Goal: Information Seeking & Learning: Learn about a topic

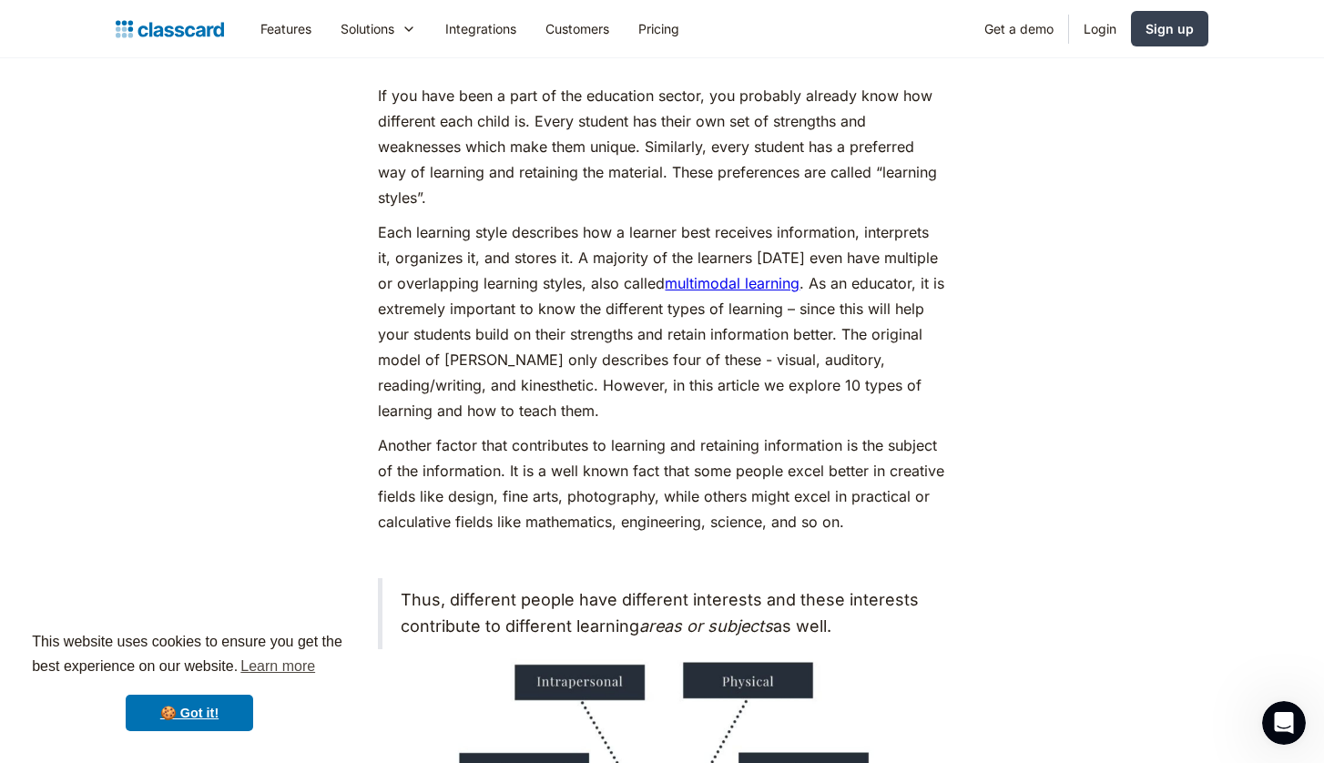
scroll to position [1059, 0]
click at [534, 121] on p "If you have been a part of the education sector, you probably already know how …" at bounding box center [662, 148] width 568 height 128
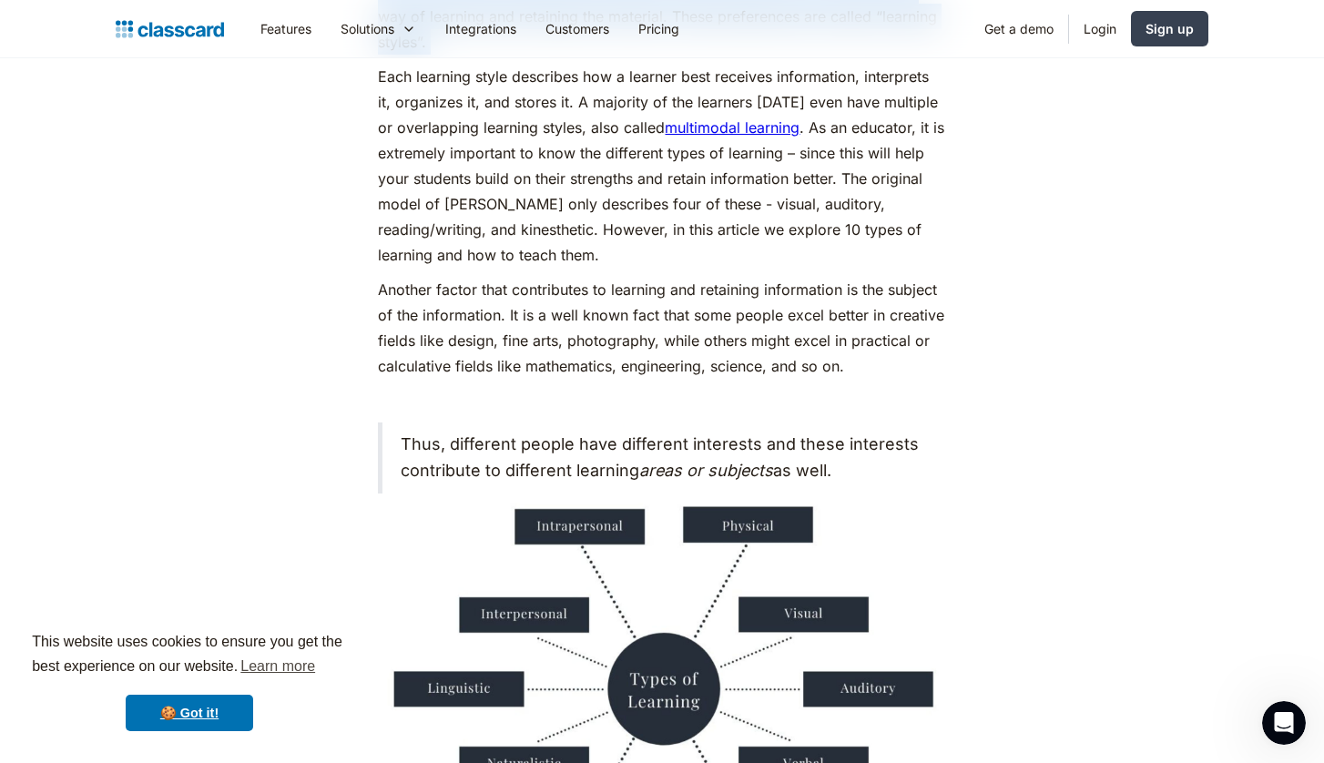
scroll to position [1219, 0]
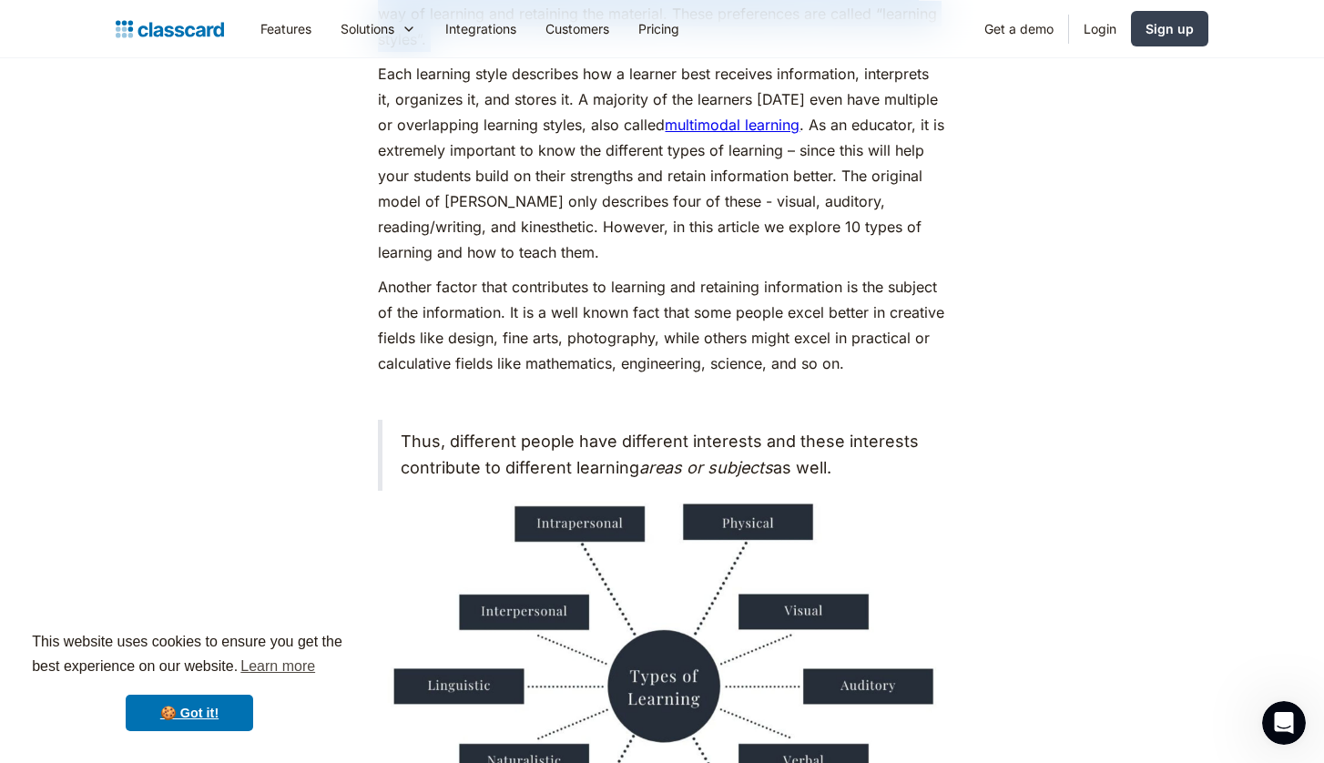
click at [454, 177] on p "Each learning style describes how a learner best receives information, interpre…" at bounding box center [662, 163] width 568 height 204
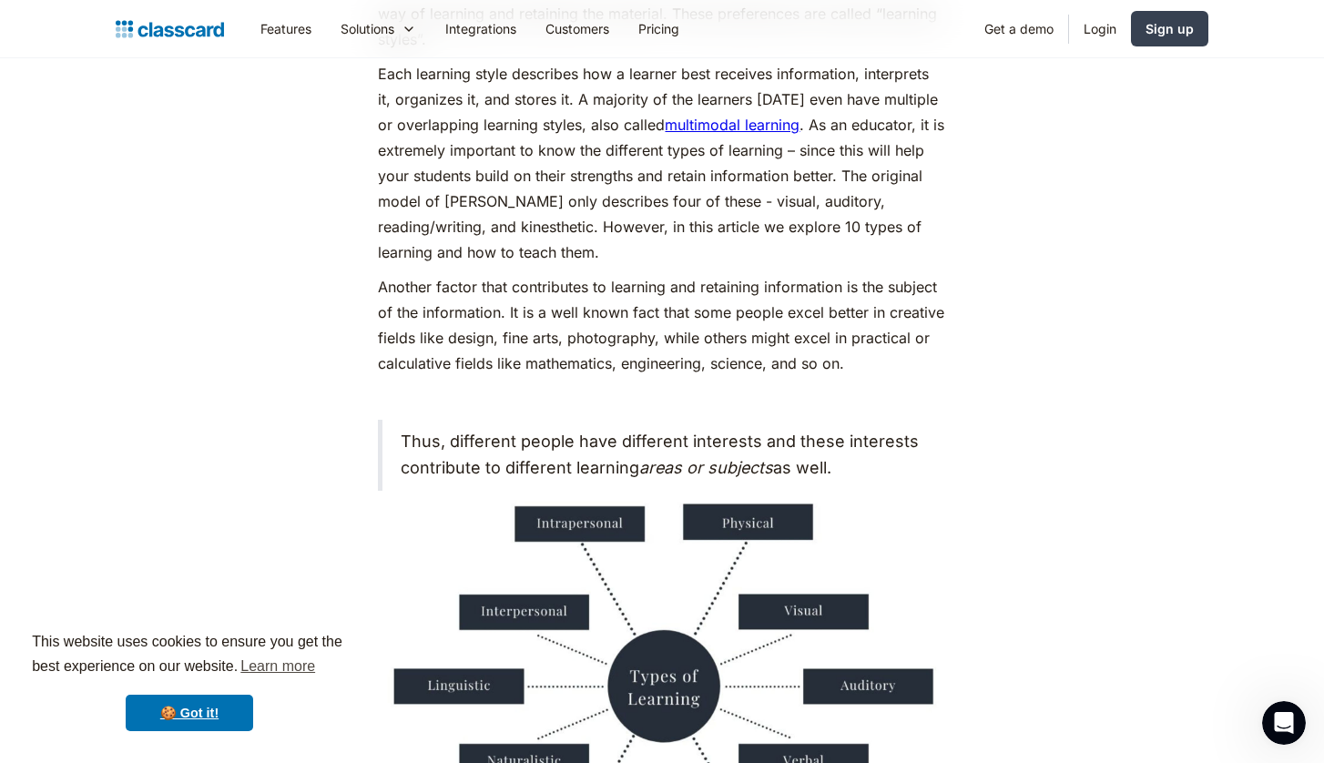
click at [454, 177] on p "Each learning style describes how a learner best receives information, interpre…" at bounding box center [662, 163] width 568 height 204
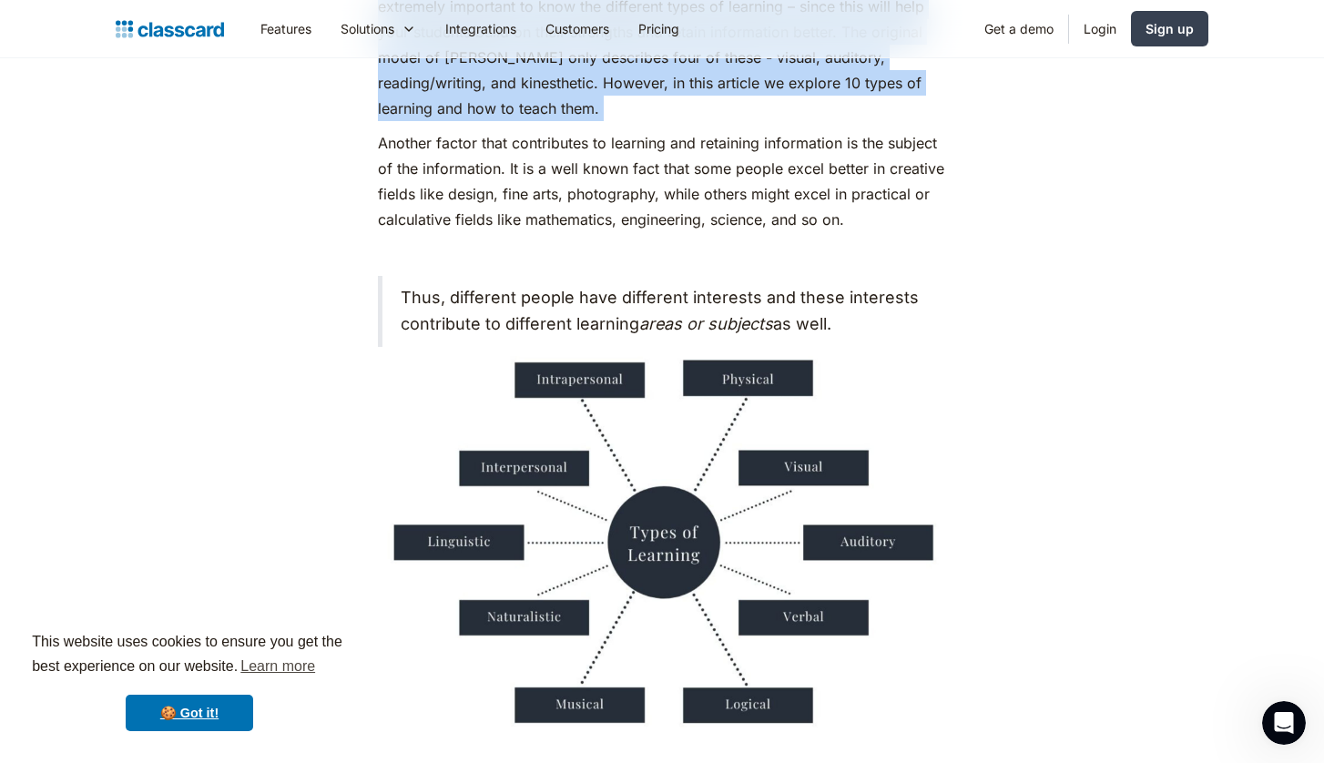
scroll to position [1363, 0]
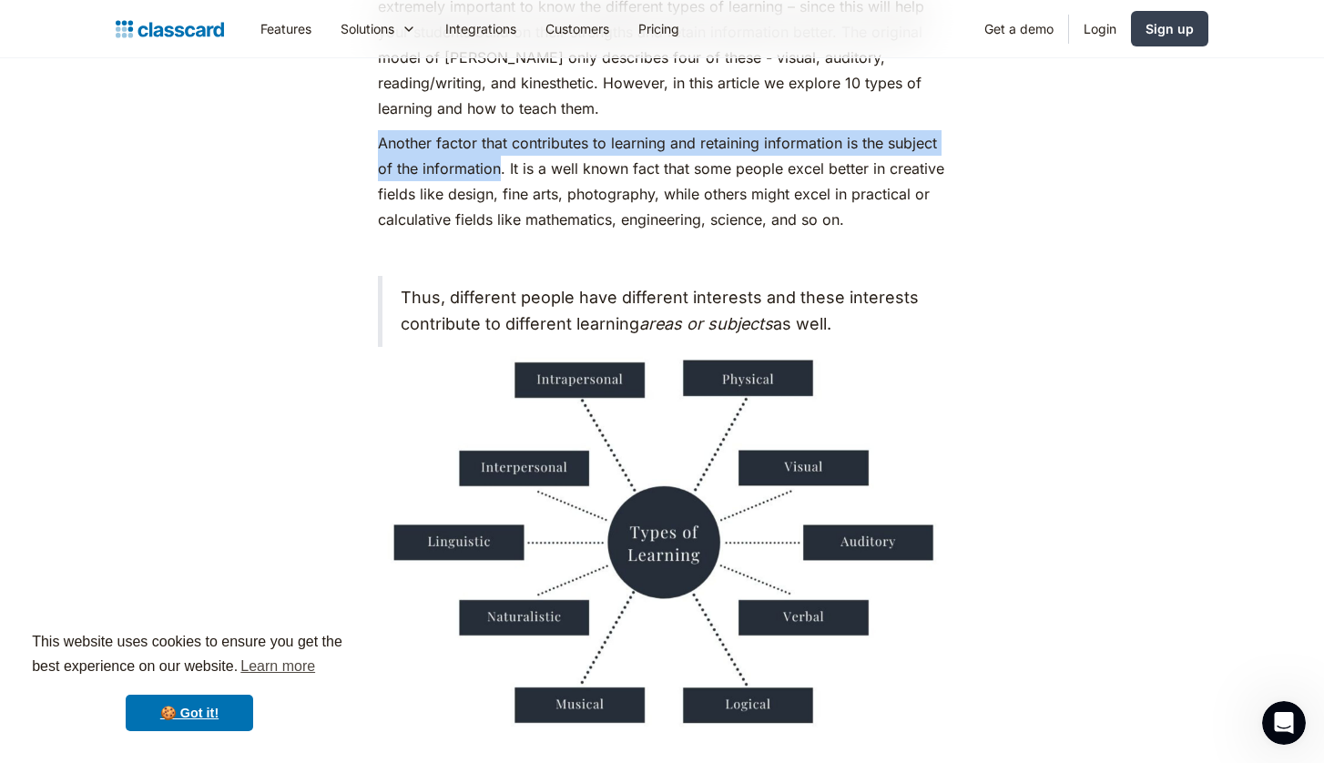
drag, startPoint x: 501, startPoint y: 170, endPoint x: 363, endPoint y: 147, distance: 140.5
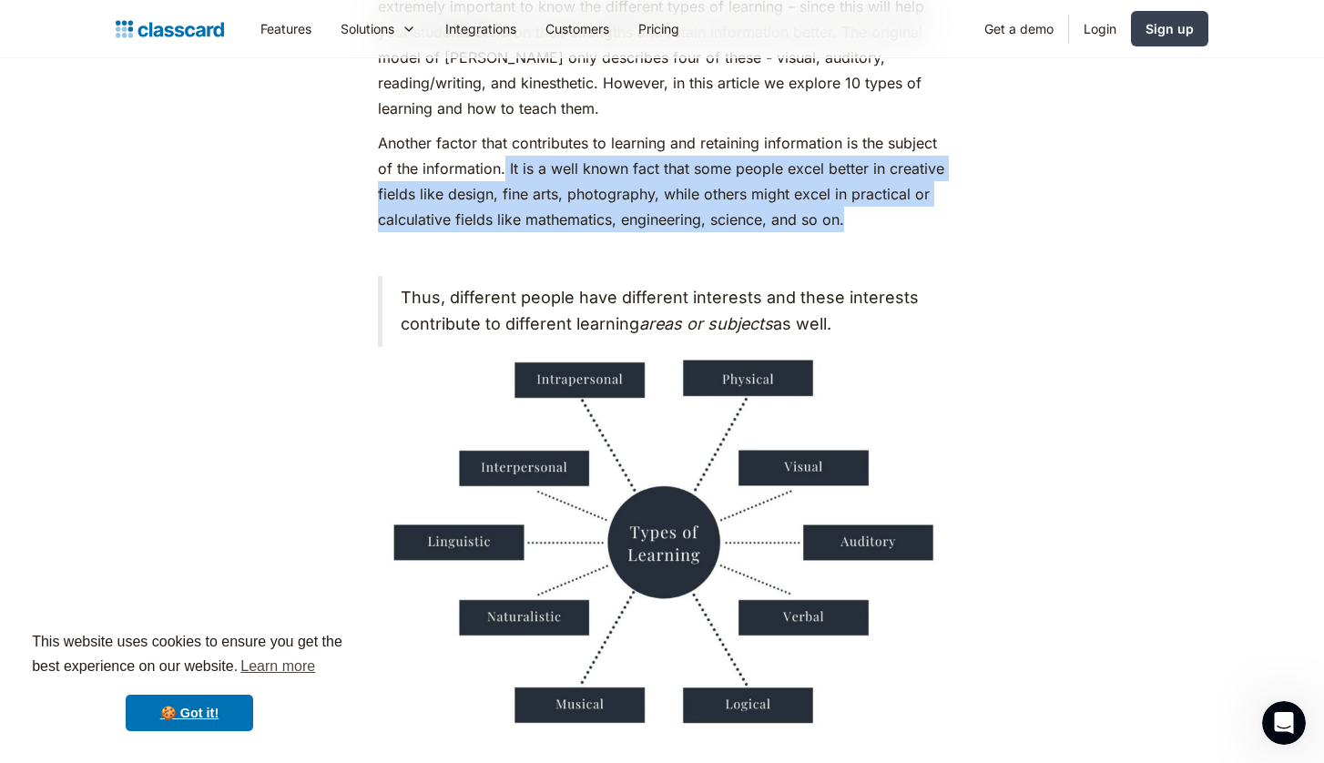
drag, startPoint x: 504, startPoint y: 165, endPoint x: 952, endPoint y: 204, distance: 449.9
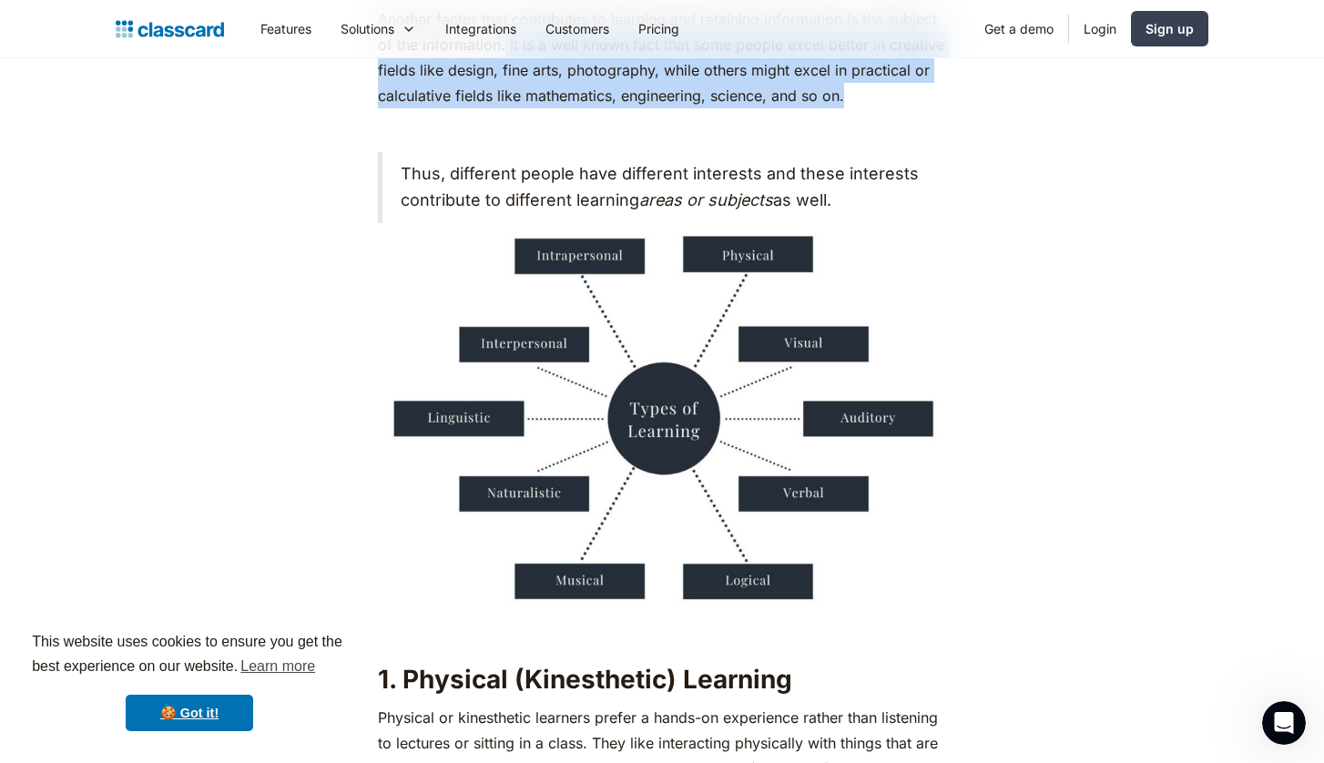
scroll to position [1490, 0]
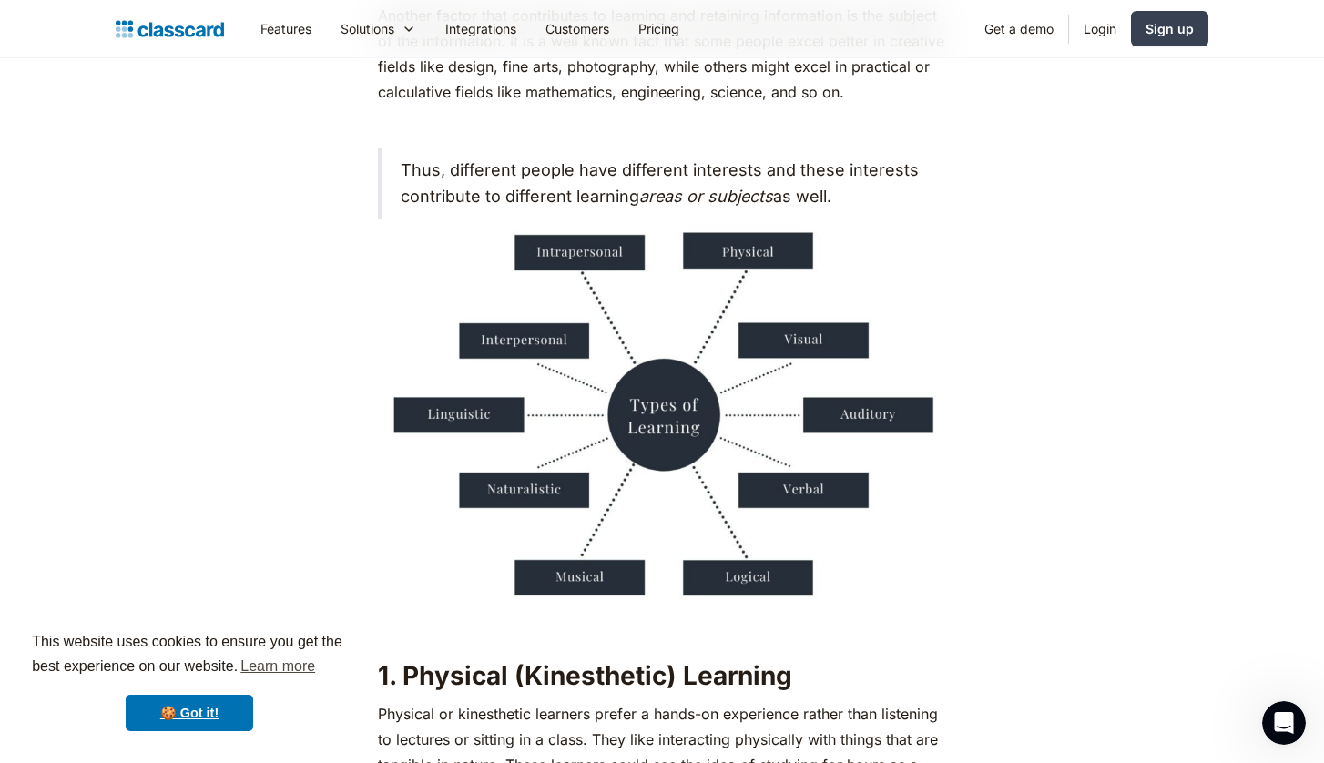
drag, startPoint x: 632, startPoint y: 400, endPoint x: 715, endPoint y: 415, distance: 84.3
click at [715, 415] on img at bounding box center [662, 418] width 568 height 378
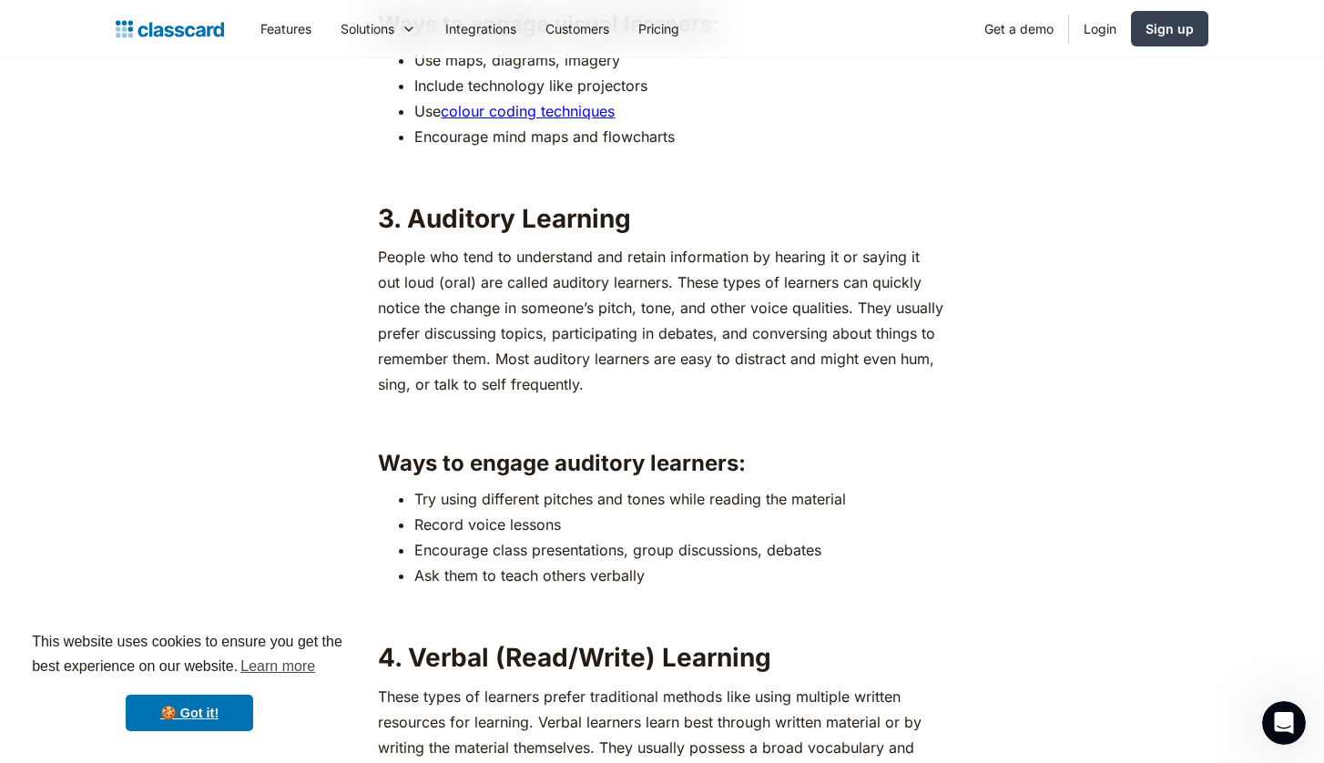
scroll to position [3249, 0]
click at [503, 255] on p "People who tend to understand and retain information by hearing it or saying it…" at bounding box center [662, 319] width 568 height 153
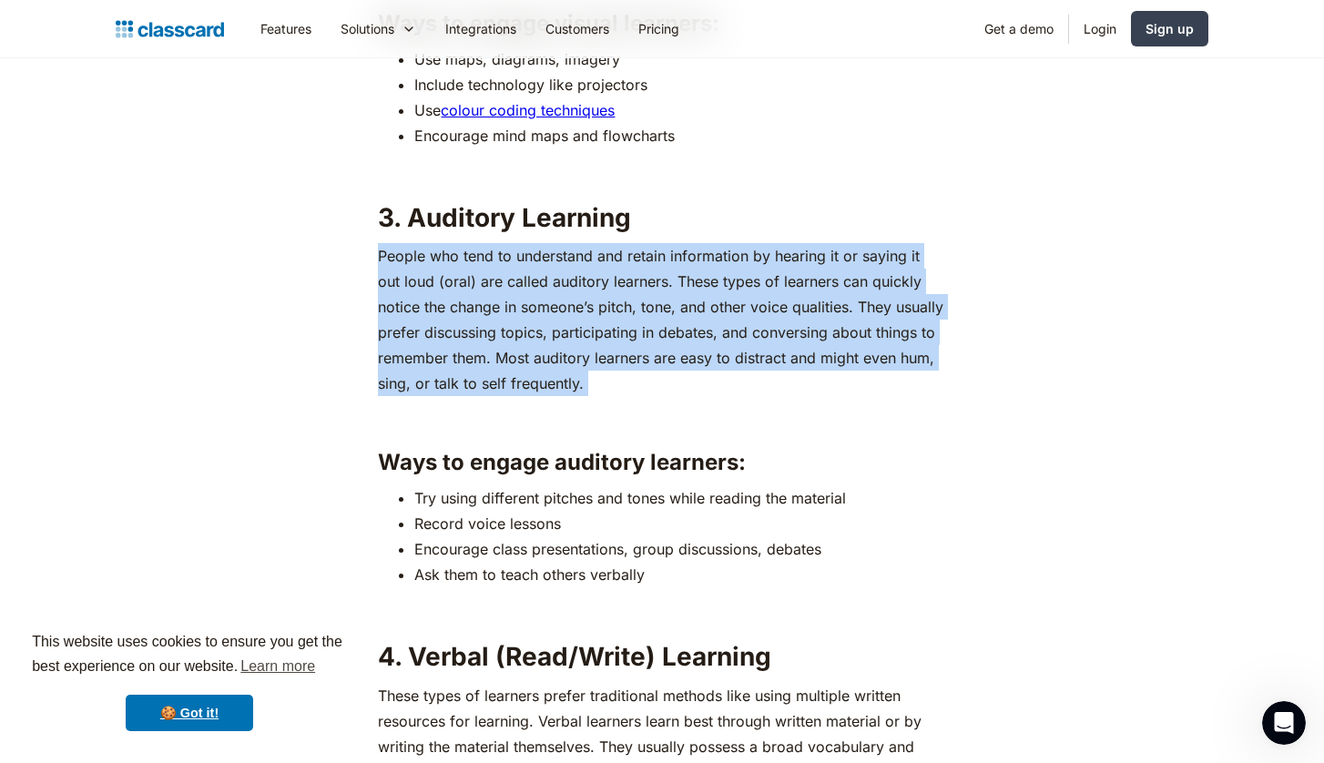
copy p "People who tend to understand and retain information by hearing it or saying it…"
click at [584, 210] on strong "3. Auditory Learning" at bounding box center [504, 217] width 253 height 31
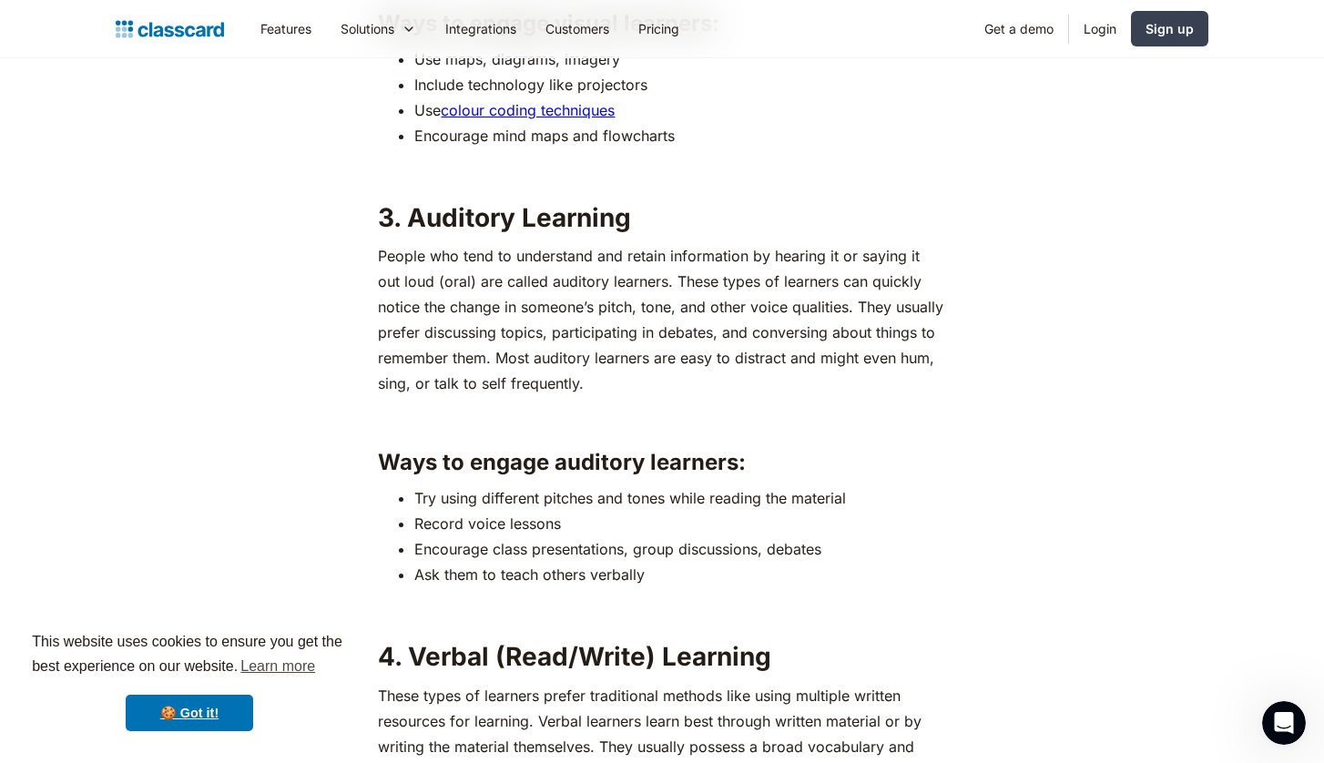
click at [584, 210] on strong "3. Auditory Learning" at bounding box center [504, 217] width 253 height 31
copy strong "3. Auditory Learning"
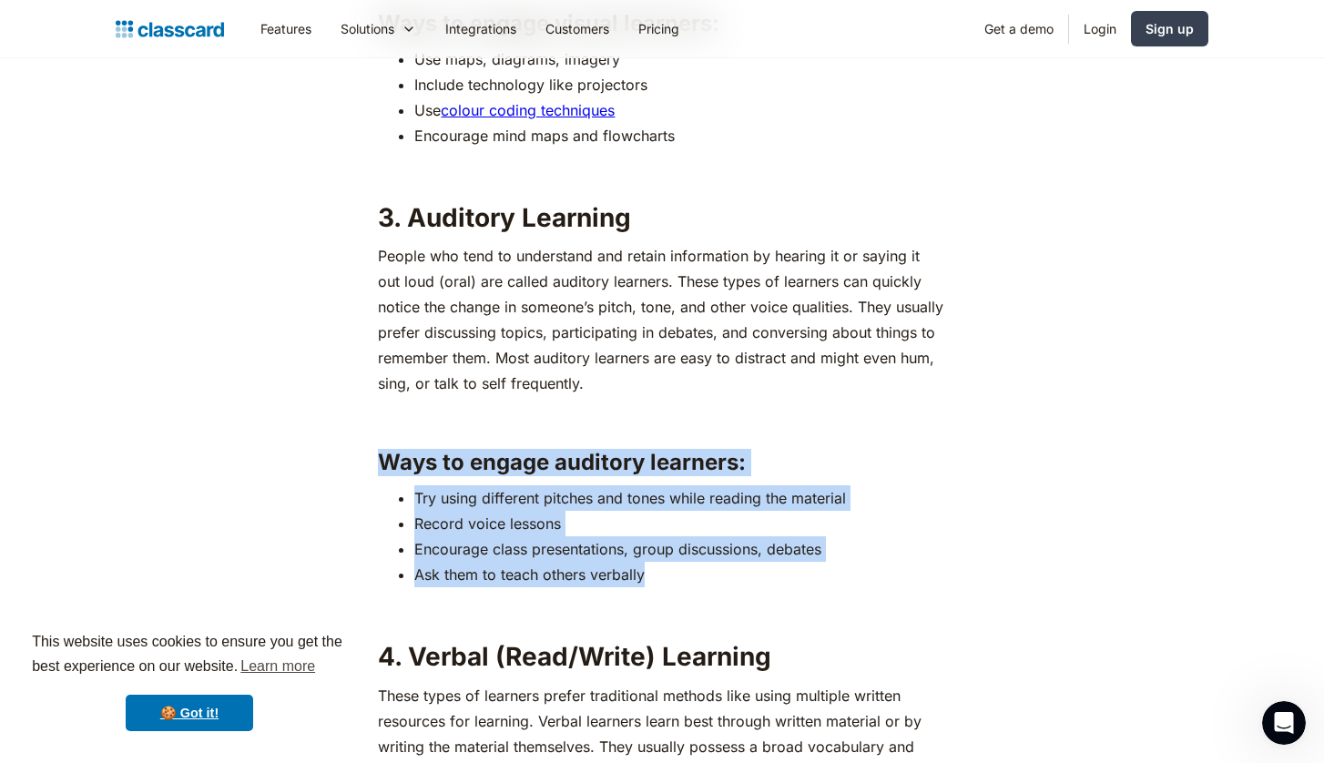
drag, startPoint x: 671, startPoint y: 567, endPoint x: 347, endPoint y: 453, distance: 343.7
copy div "Ways to engage auditory learners: Try using different pitches and tones while r…"
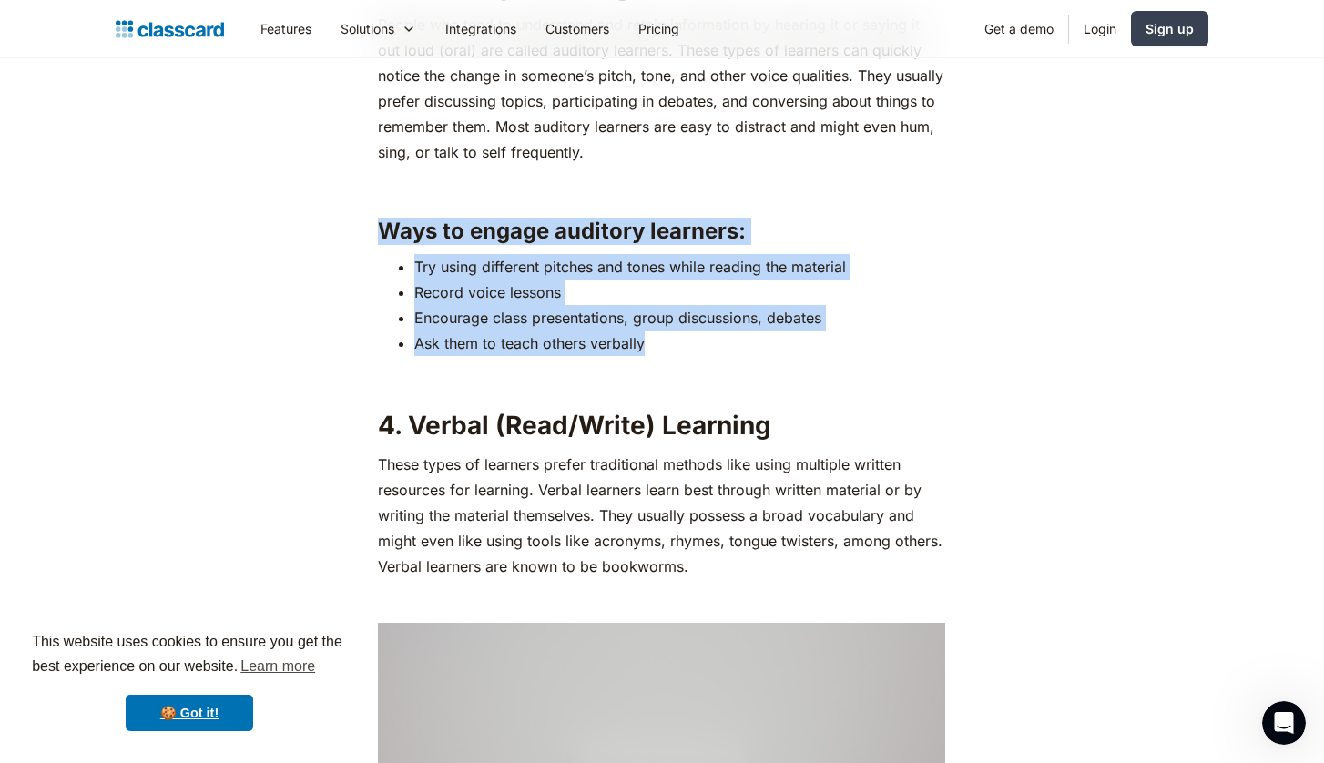
scroll to position [3483, 0]
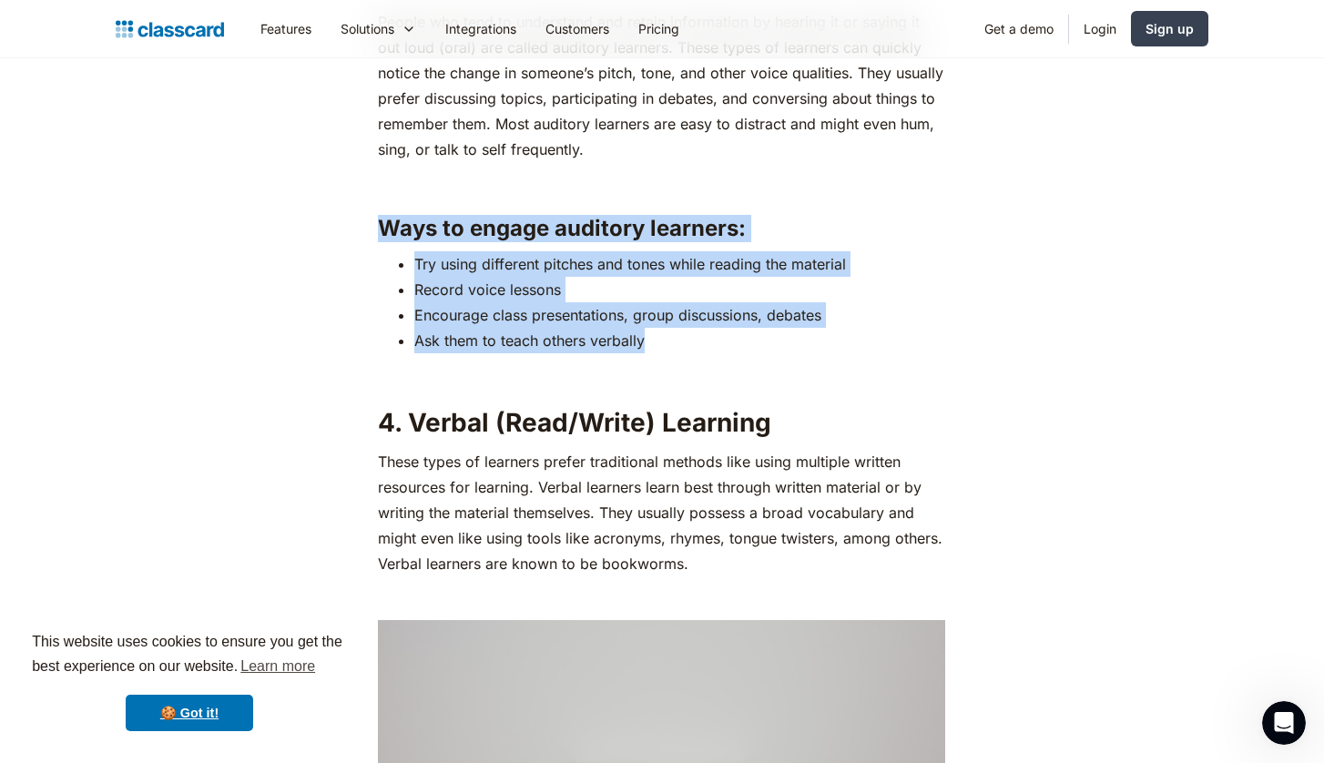
click at [762, 572] on p "These types of learners prefer traditional methods like using multiple written …" at bounding box center [662, 513] width 568 height 128
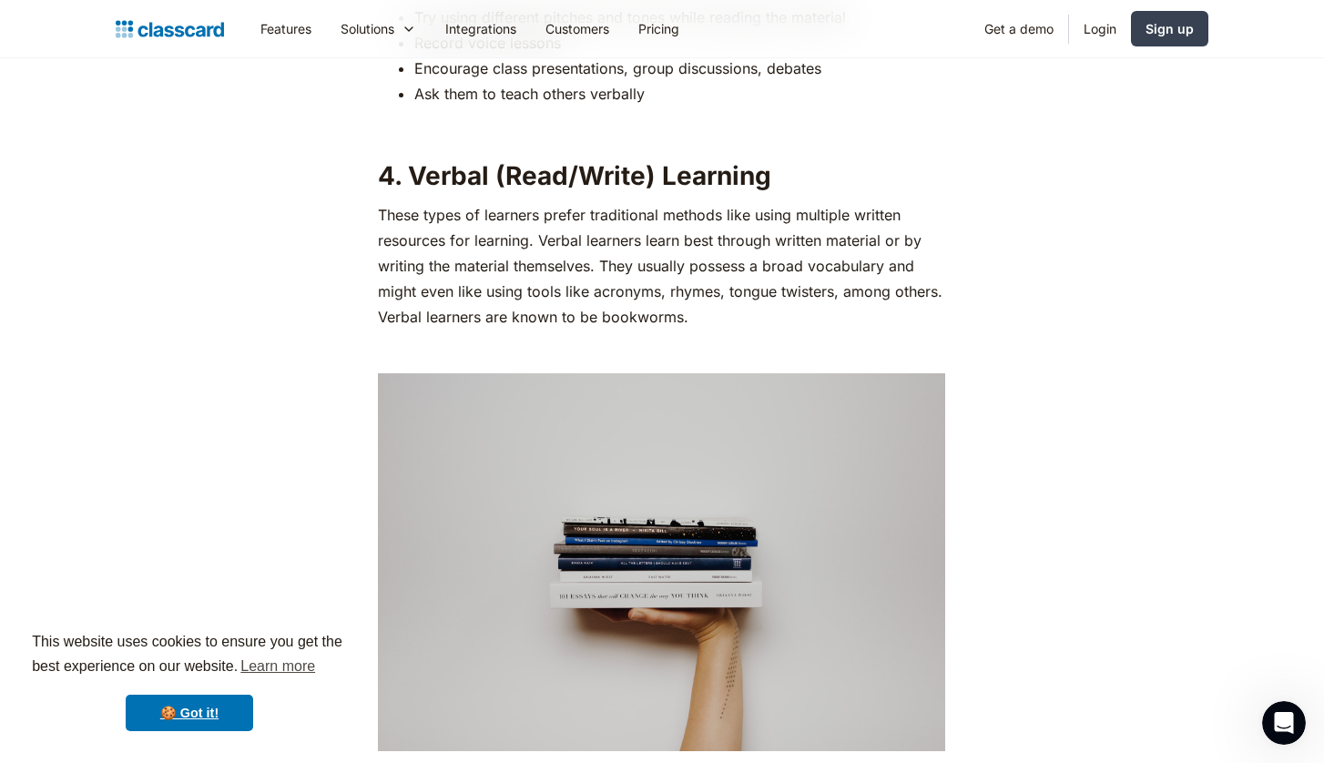
scroll to position [3733, 0]
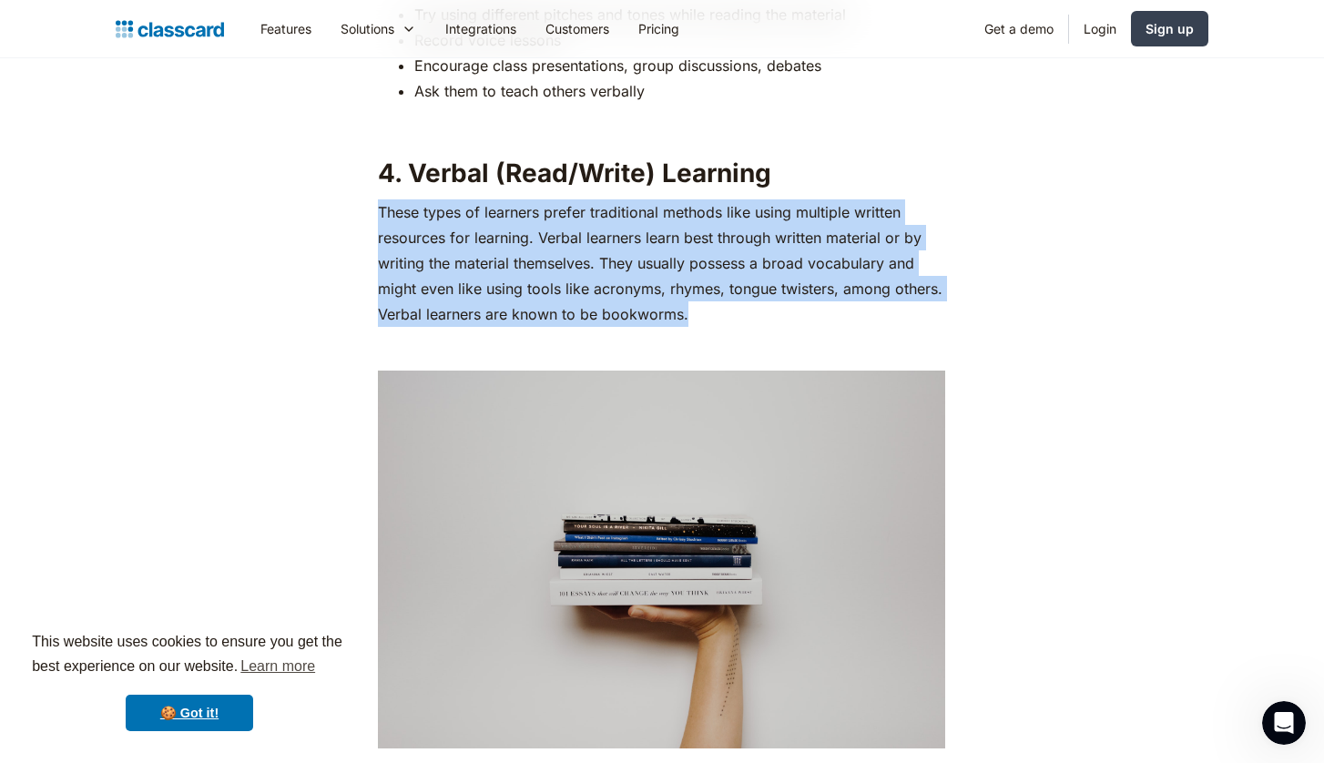
drag, startPoint x: 705, startPoint y: 315, endPoint x: 370, endPoint y: 212, distance: 350.7
click at [663, 337] on p "‍" at bounding box center [662, 349] width 568 height 26
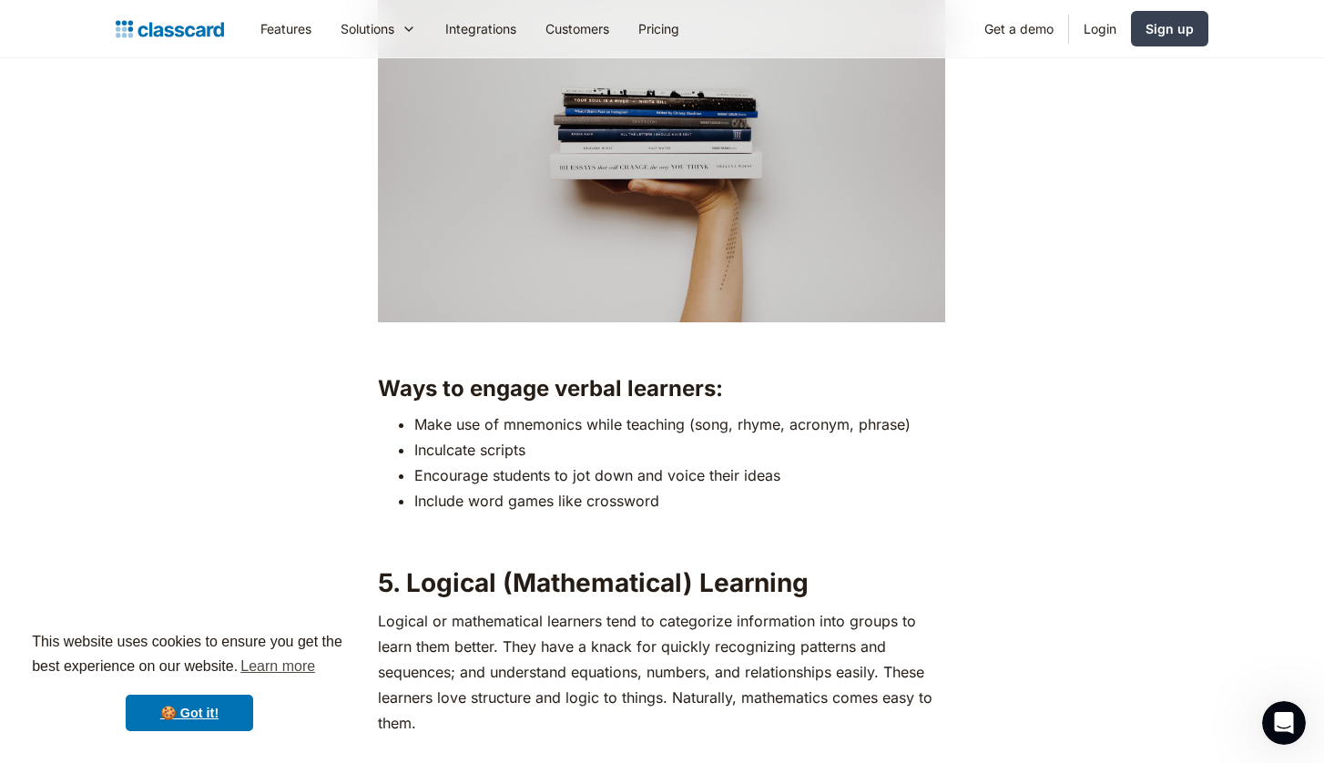
scroll to position [4164, 0]
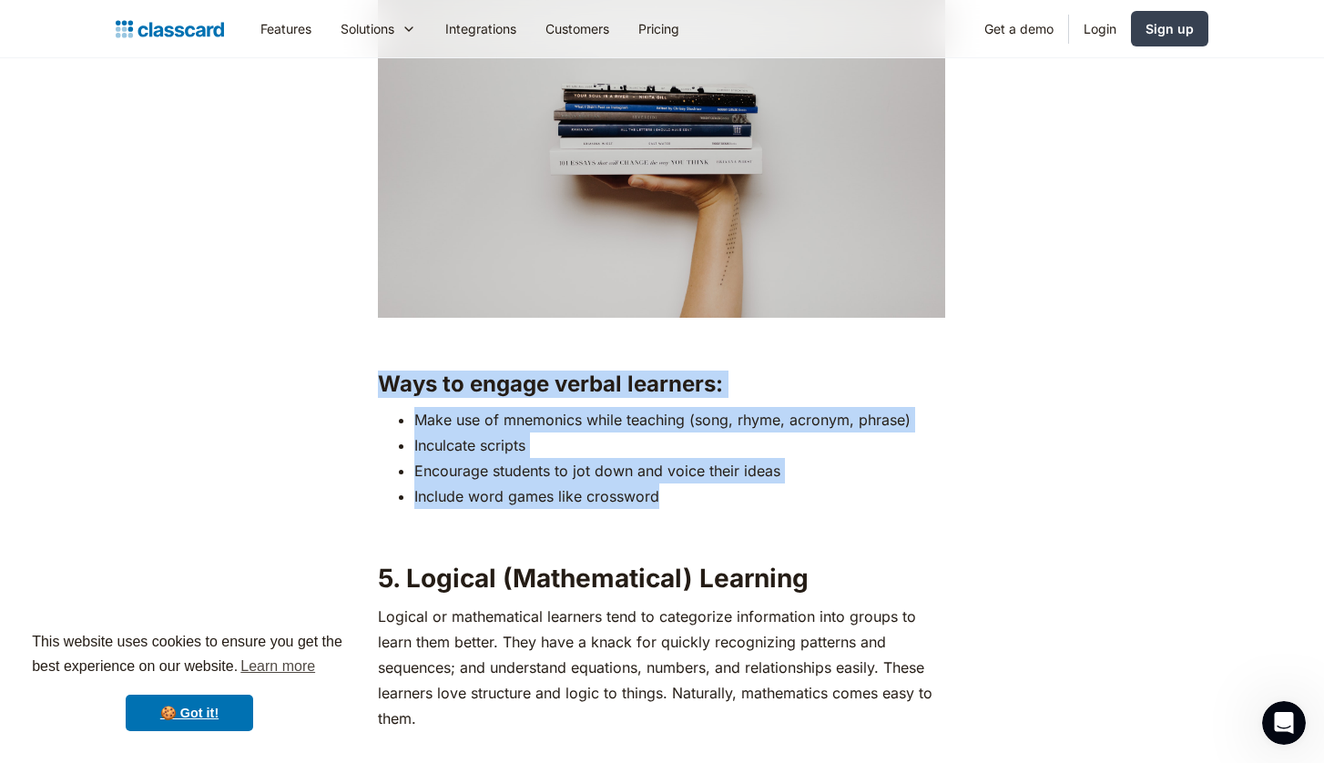
drag, startPoint x: 674, startPoint y: 487, endPoint x: 389, endPoint y: 359, distance: 312.7
click at [389, 359] on div "If you have been a part of the education sector, you probably already know how …" at bounding box center [662, 727] width 568 height 7497
click at [679, 562] on h2 "5. Logical (Mathematical) Learning" at bounding box center [662, 578] width 568 height 33
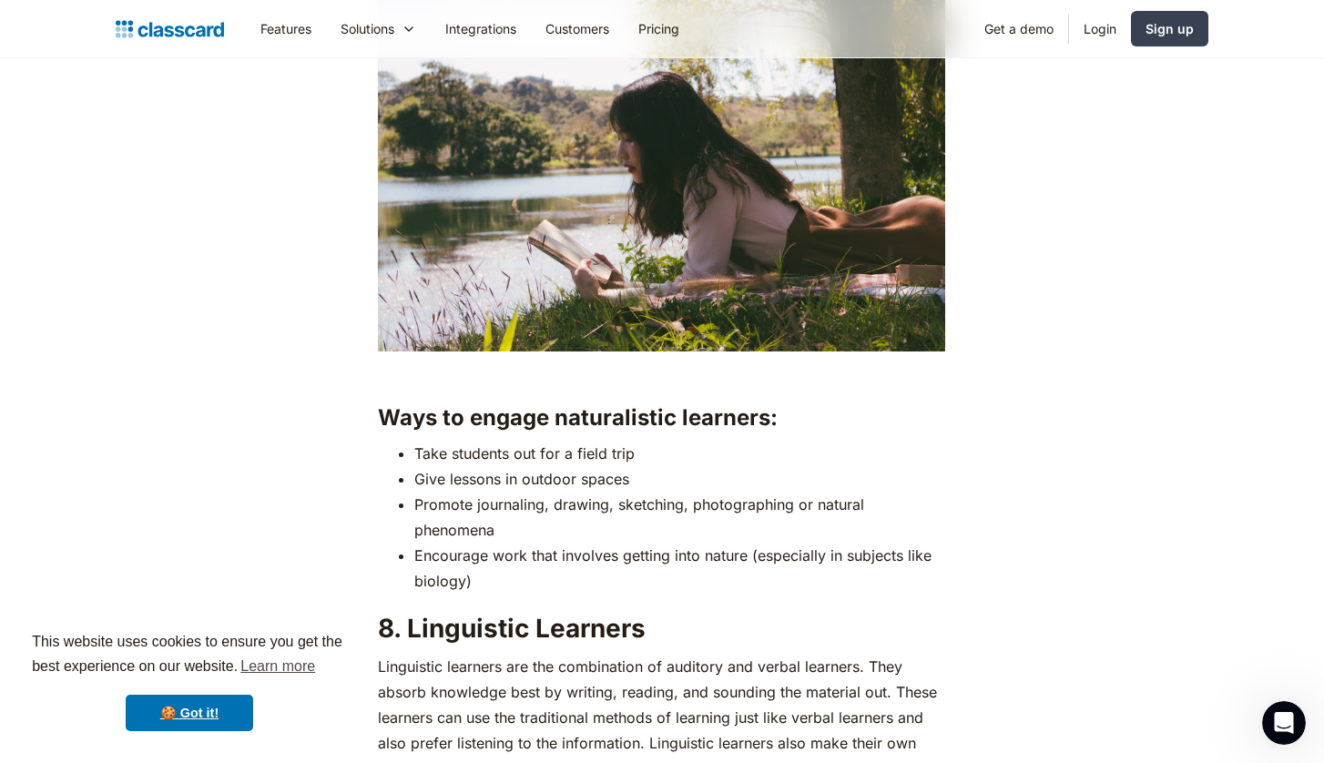
scroll to position [5946, 0]
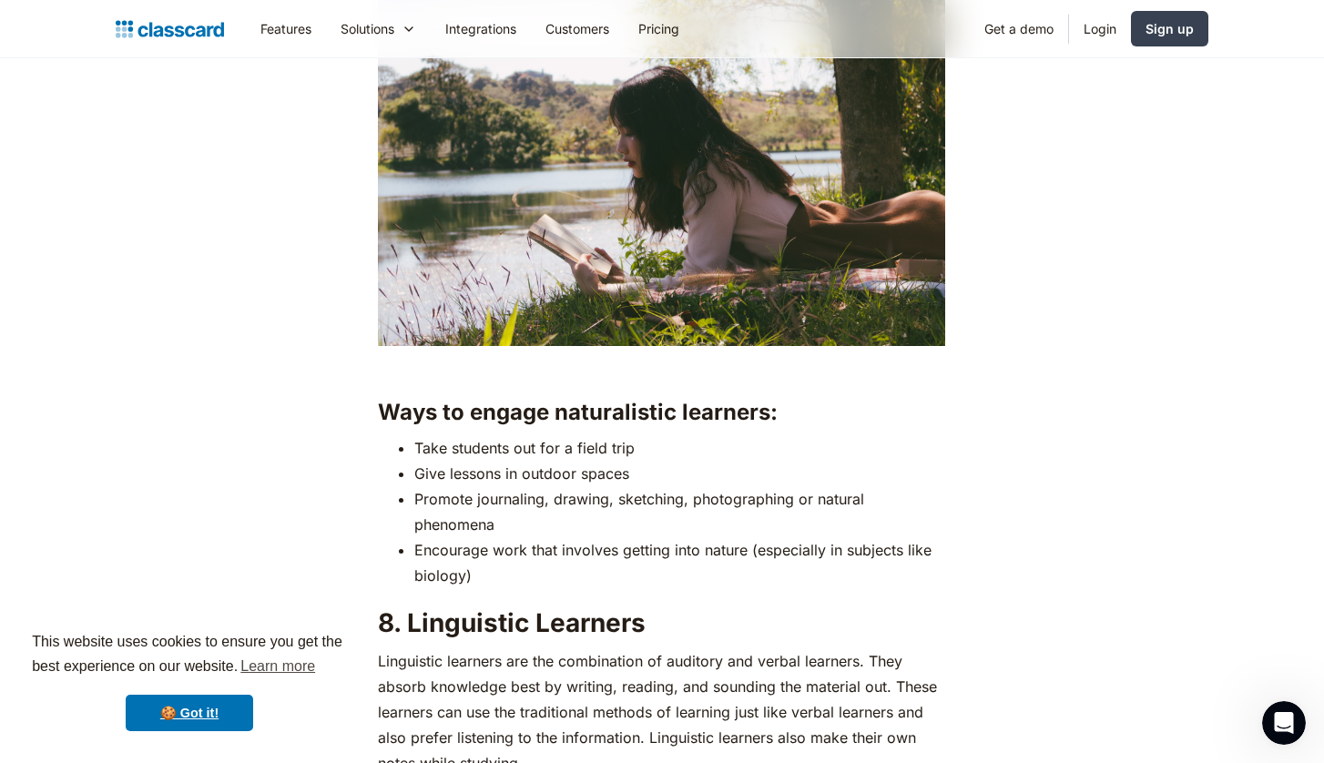
click at [567, 404] on strong "Ways to engage naturalistic learners:" at bounding box center [578, 412] width 400 height 26
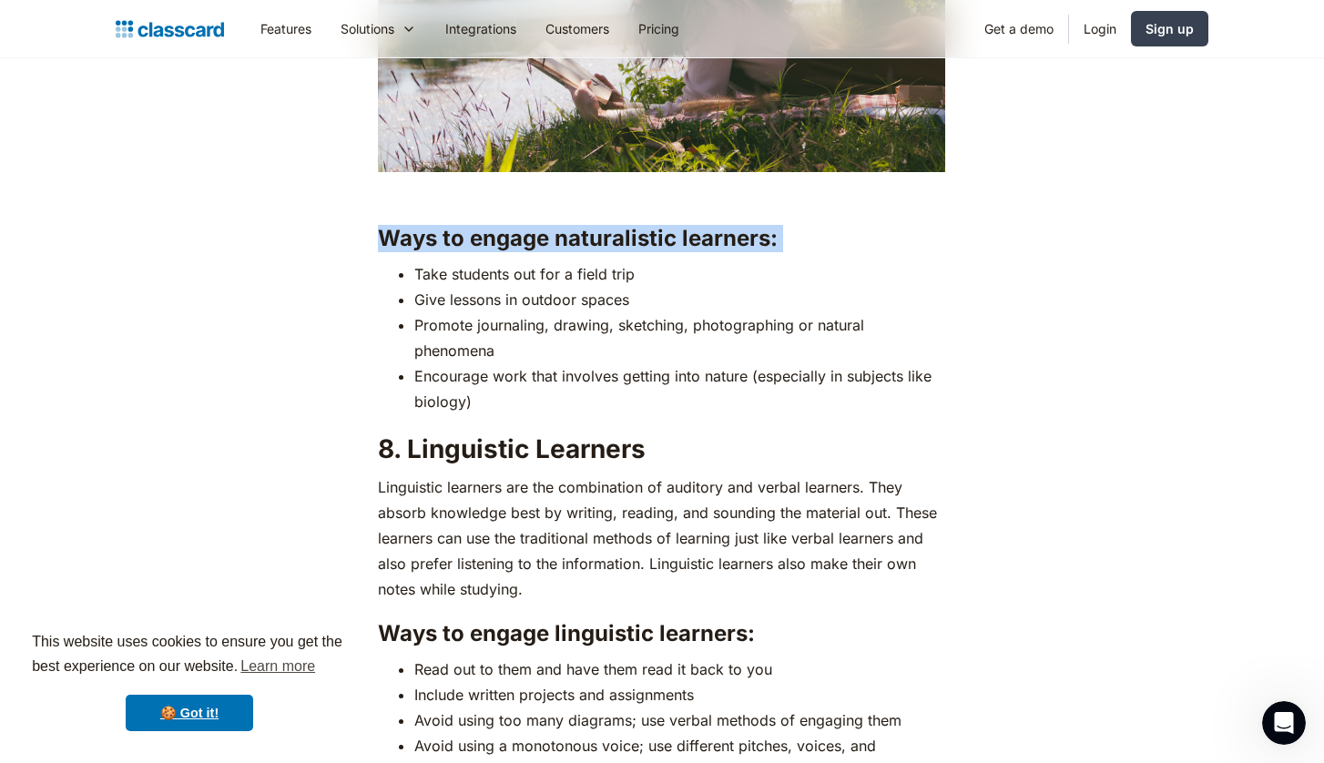
scroll to position [6121, 0]
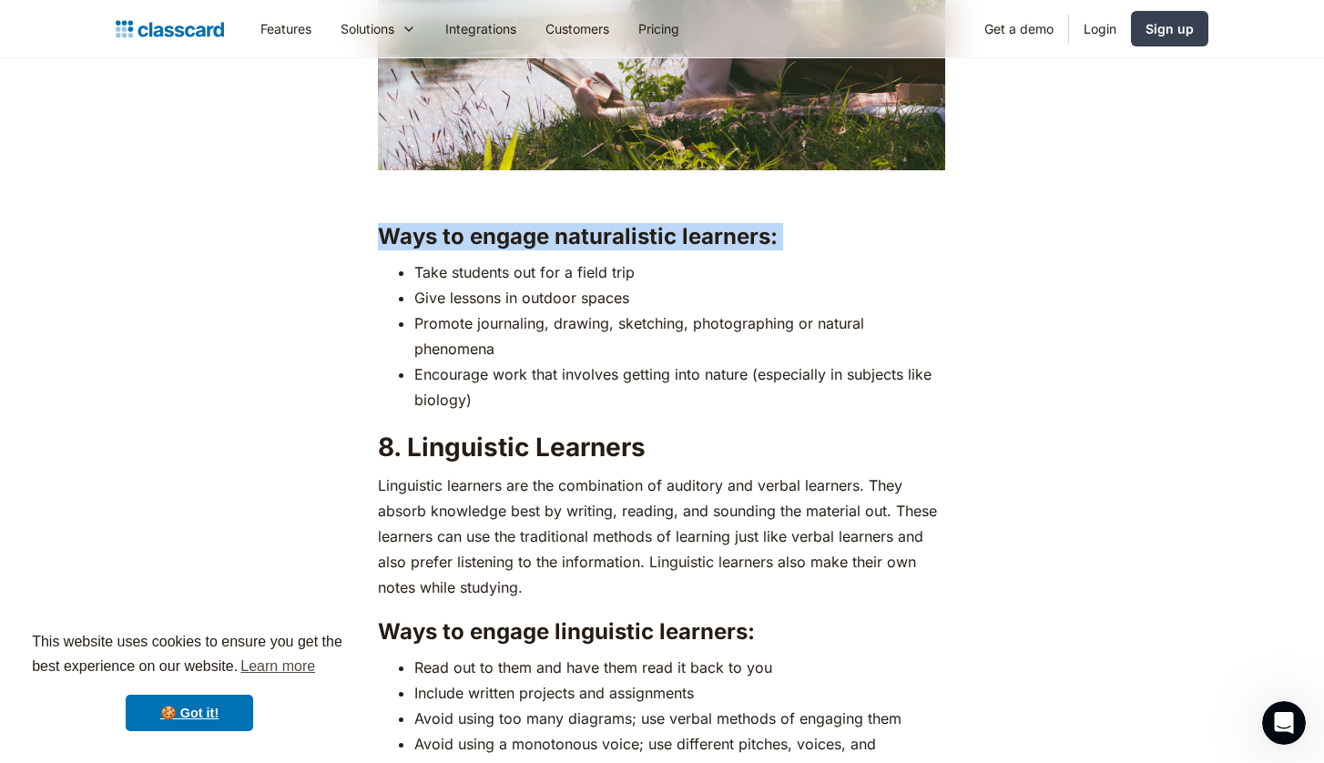
click at [527, 445] on strong "8. Linguistic Learners" at bounding box center [512, 447] width 268 height 31
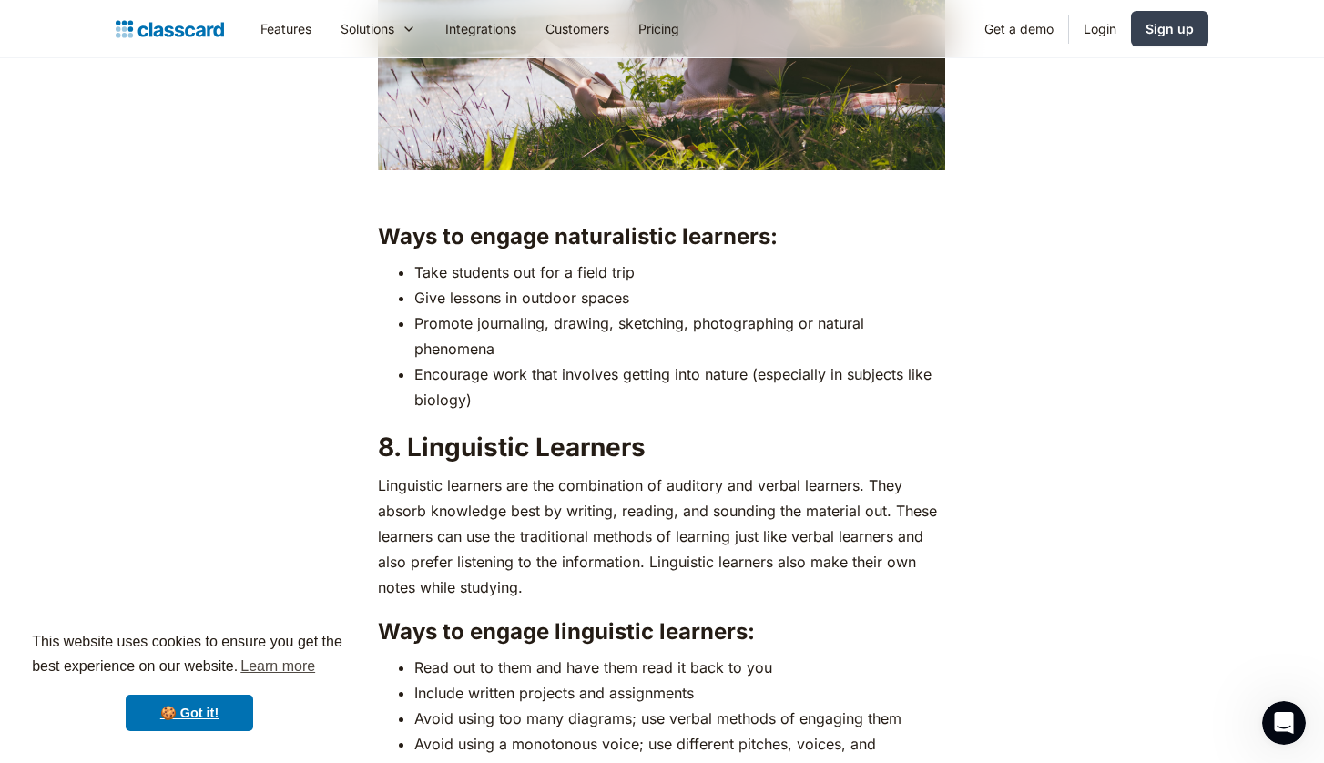
click at [527, 445] on strong "8. Linguistic Learners" at bounding box center [512, 447] width 268 height 31
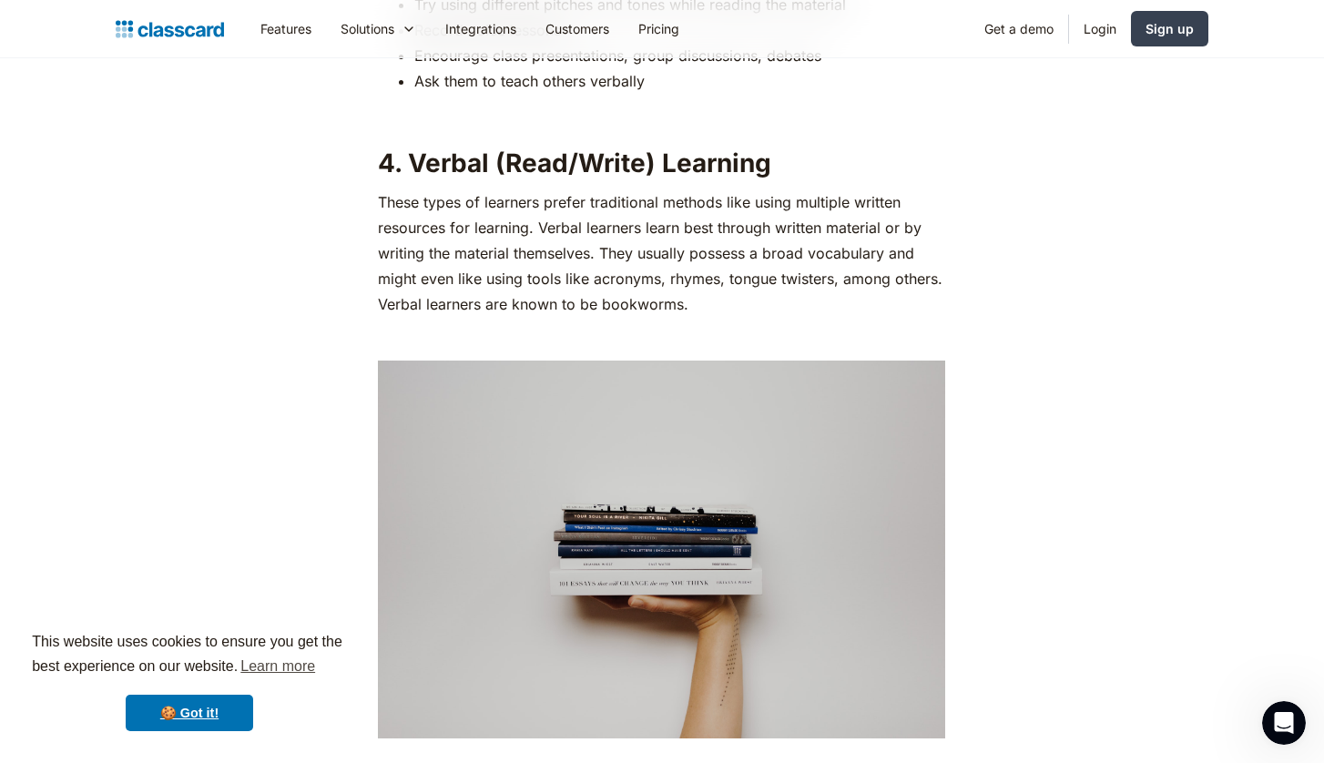
scroll to position [3739, 0]
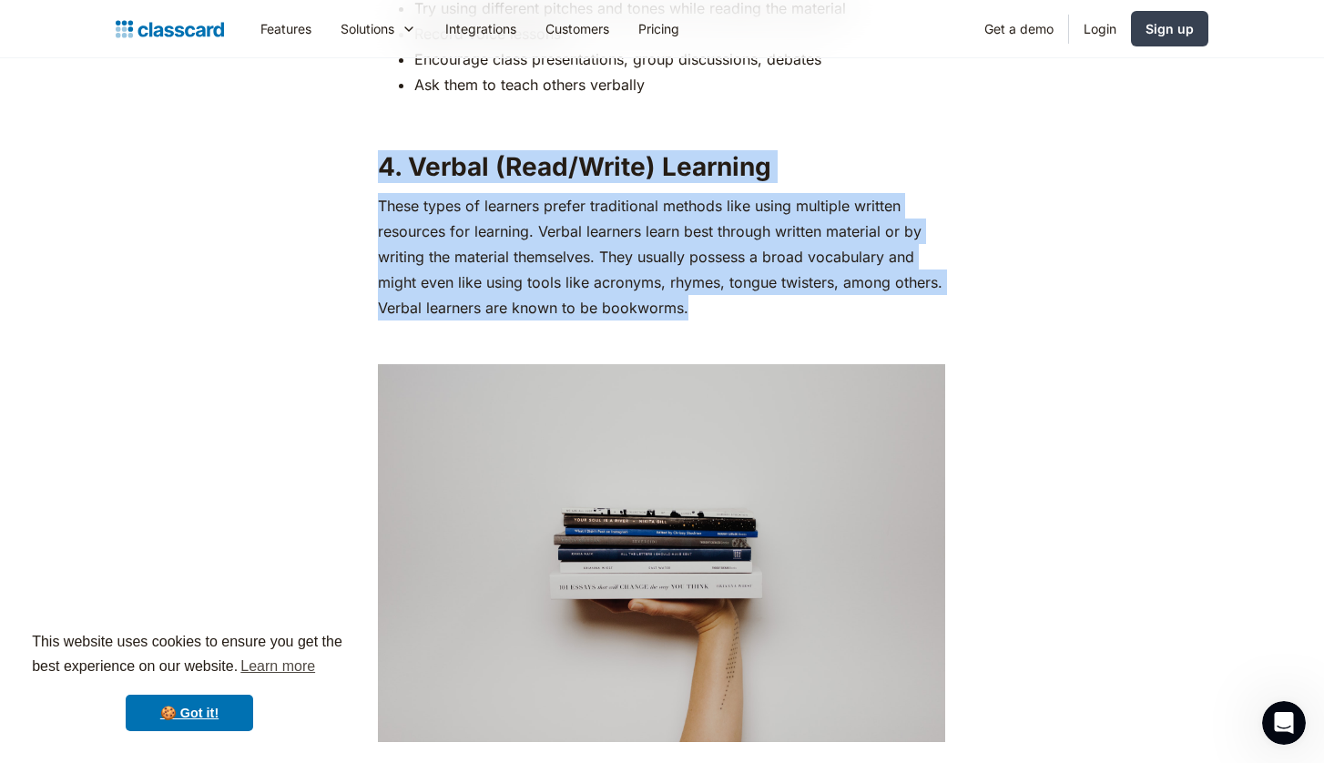
drag, startPoint x: 695, startPoint y: 296, endPoint x: 372, endPoint y: 160, distance: 350.7
copy div "4. Verbal (Read/Write) Learning These types of learners prefer traditional meth…"
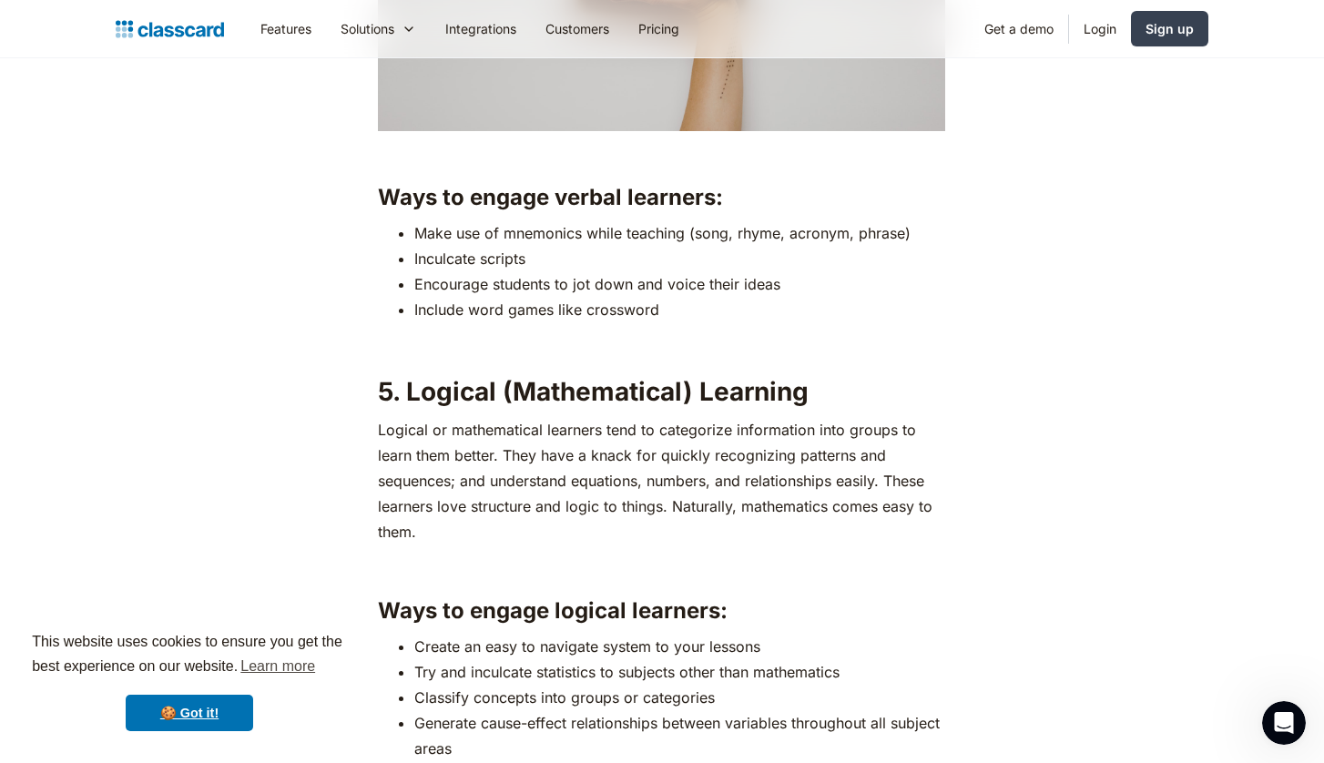
scroll to position [4413, 0]
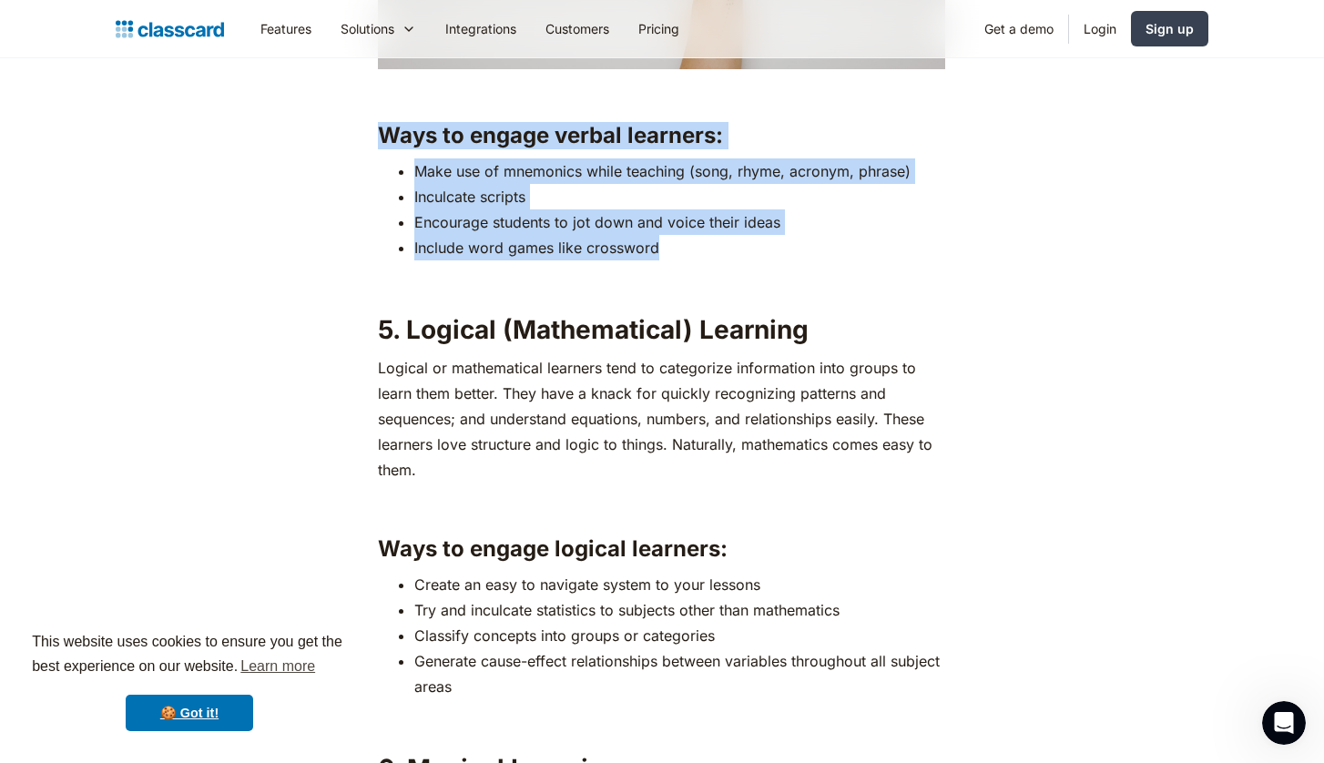
drag, startPoint x: 660, startPoint y: 247, endPoint x: 375, endPoint y: 132, distance: 307.4
click at [375, 132] on div "If you have been a part of the education sector, you probably already know how …" at bounding box center [662, 490] width 578 height 7519
copy div "Ways to engage verbal learners: Make use of mnemonics while teaching (song, rhy…"
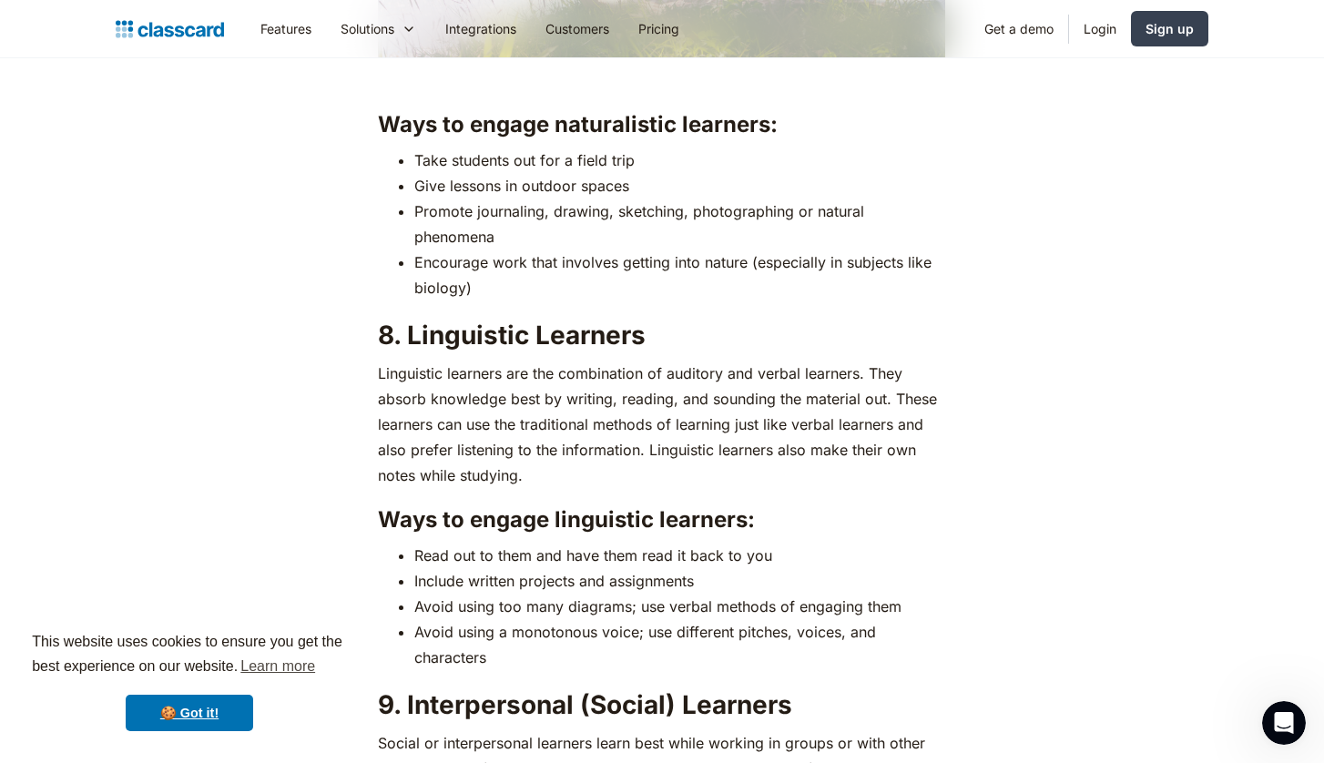
scroll to position [6236, 0]
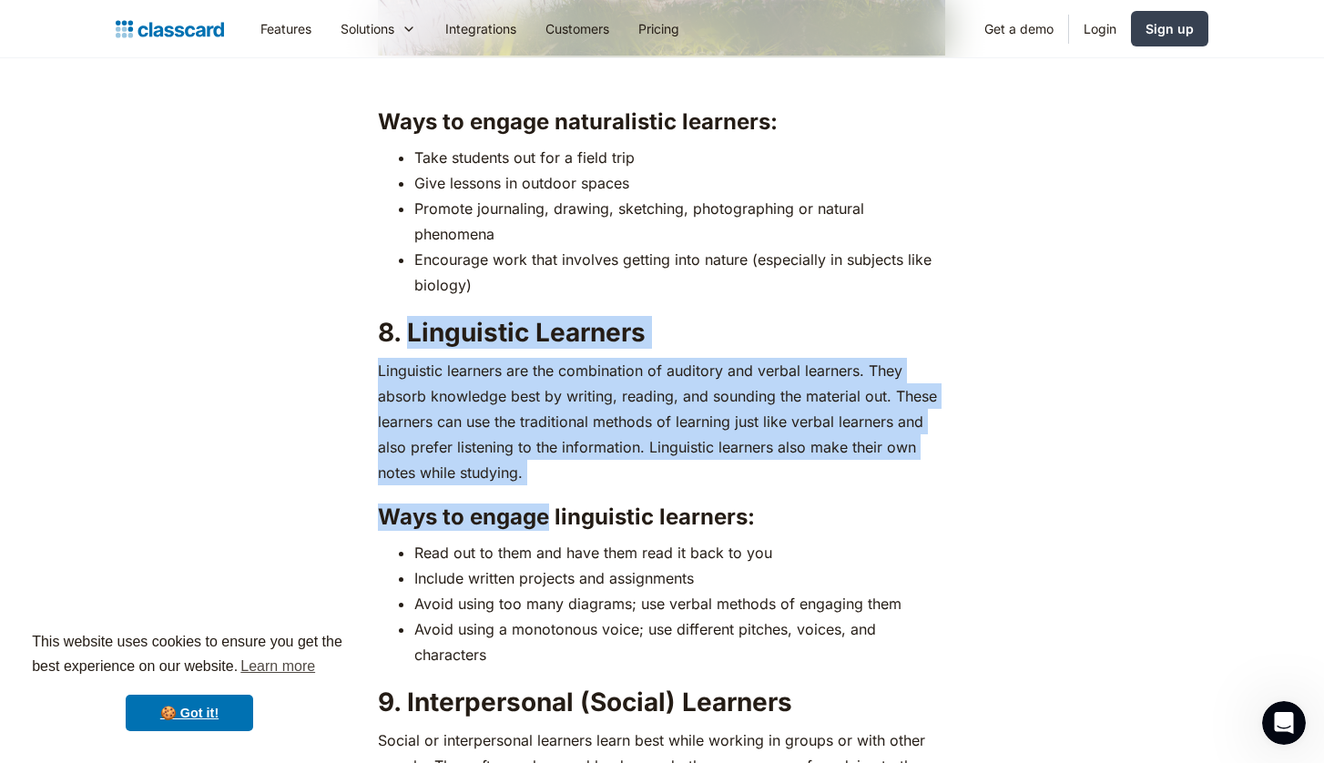
drag, startPoint x: 409, startPoint y: 327, endPoint x: 550, endPoint y: 533, distance: 249.6
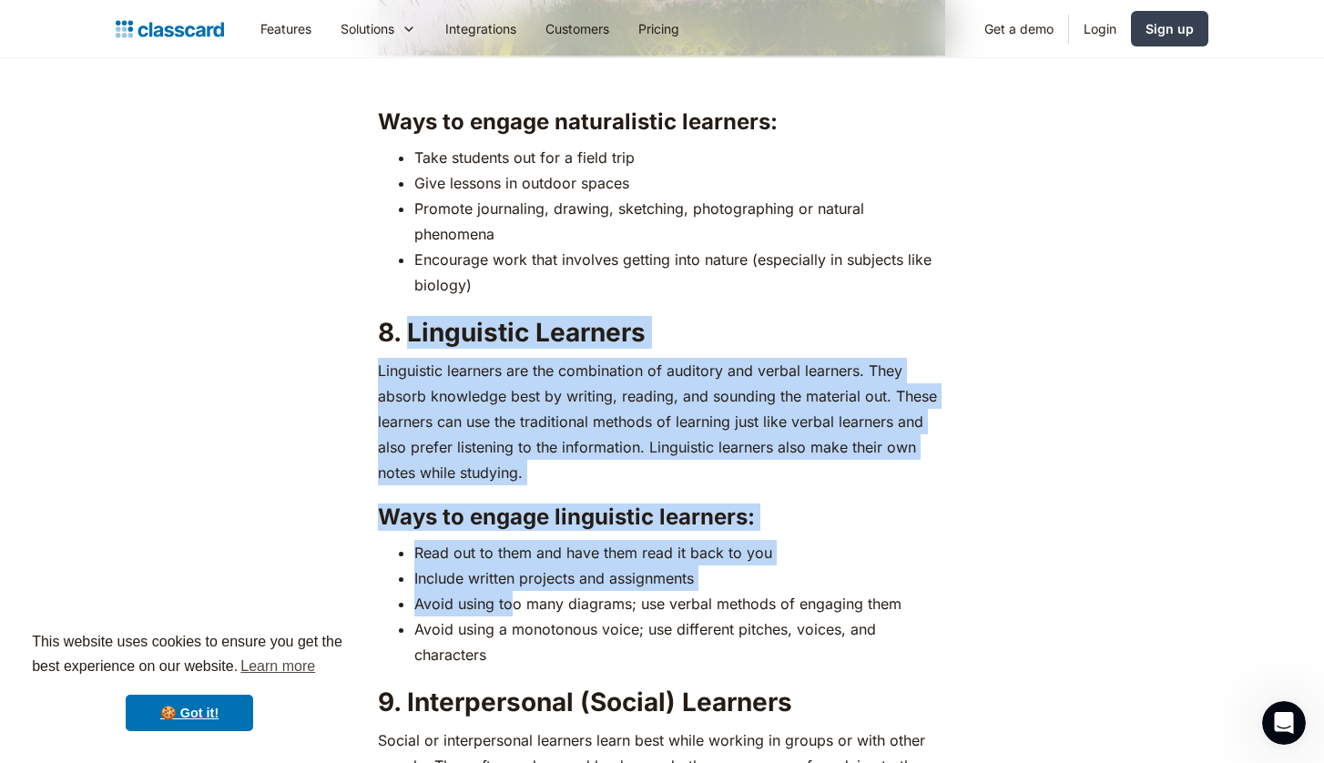
drag, startPoint x: 408, startPoint y: 320, endPoint x: 512, endPoint y: 603, distance: 301.7
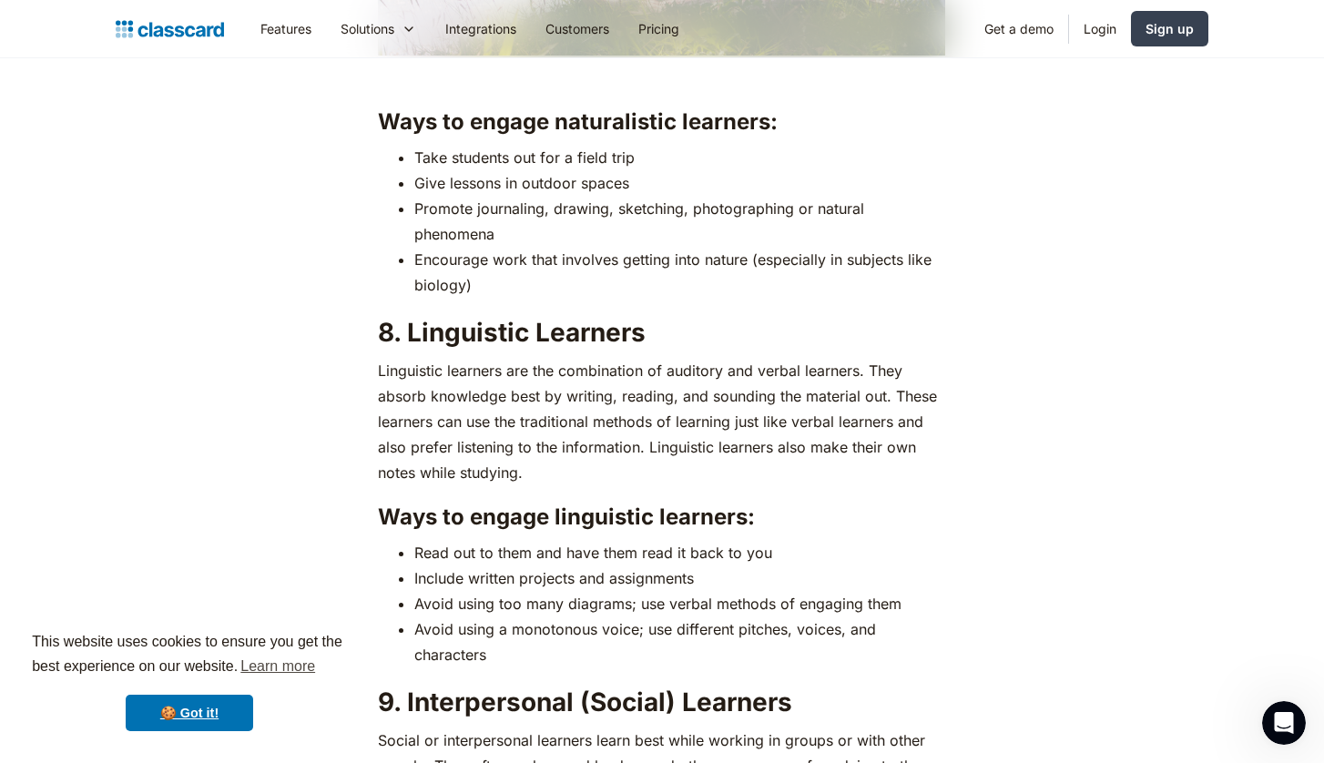
click at [502, 654] on li "Avoid using a monotonous voice; use different pitches, voices, and characters" at bounding box center [679, 642] width 531 height 51
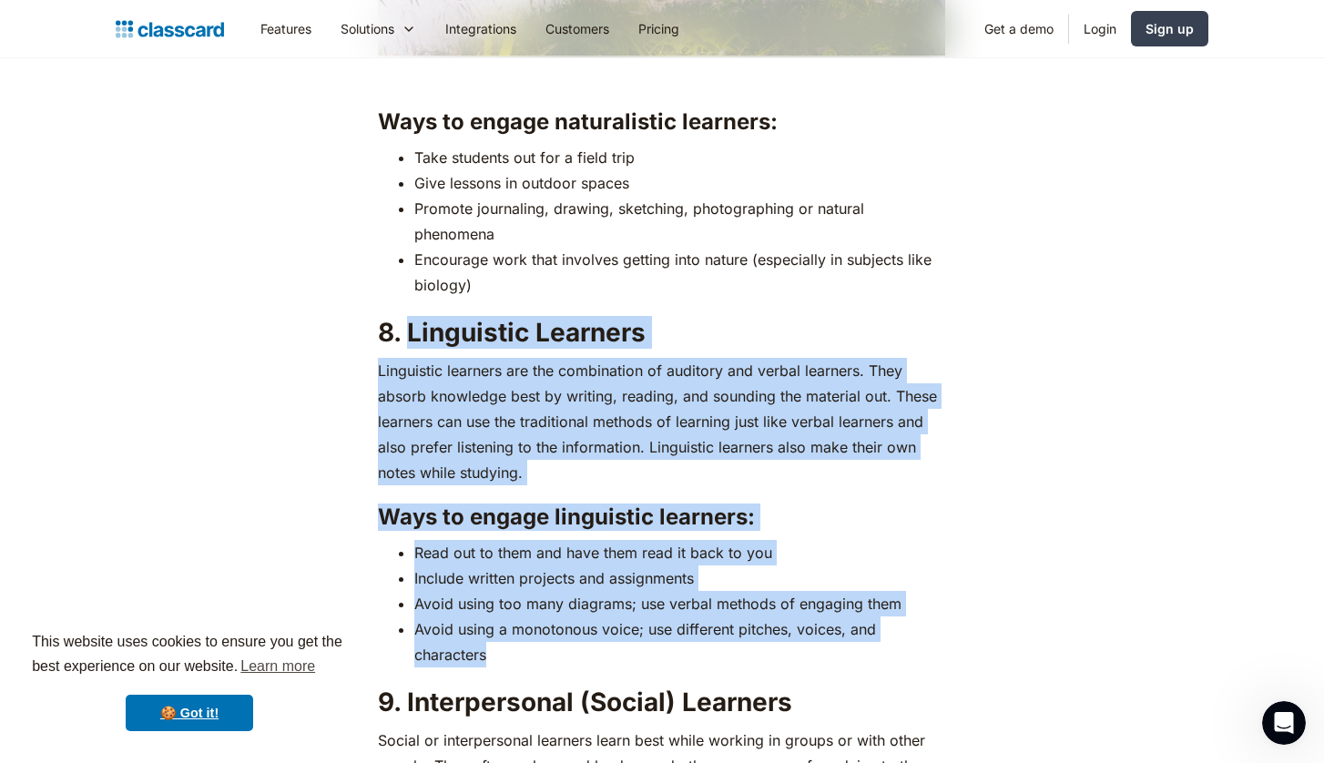
drag, startPoint x: 502, startPoint y: 654, endPoint x: 409, endPoint y: 323, distance: 343.5
copy div "Linguistic Learners Linguistic learners are the combination of auditory and ver…"
click at [747, 478] on p "Linguistic learners are the combination of auditory and verbal learners. They a…" at bounding box center [662, 422] width 568 height 128
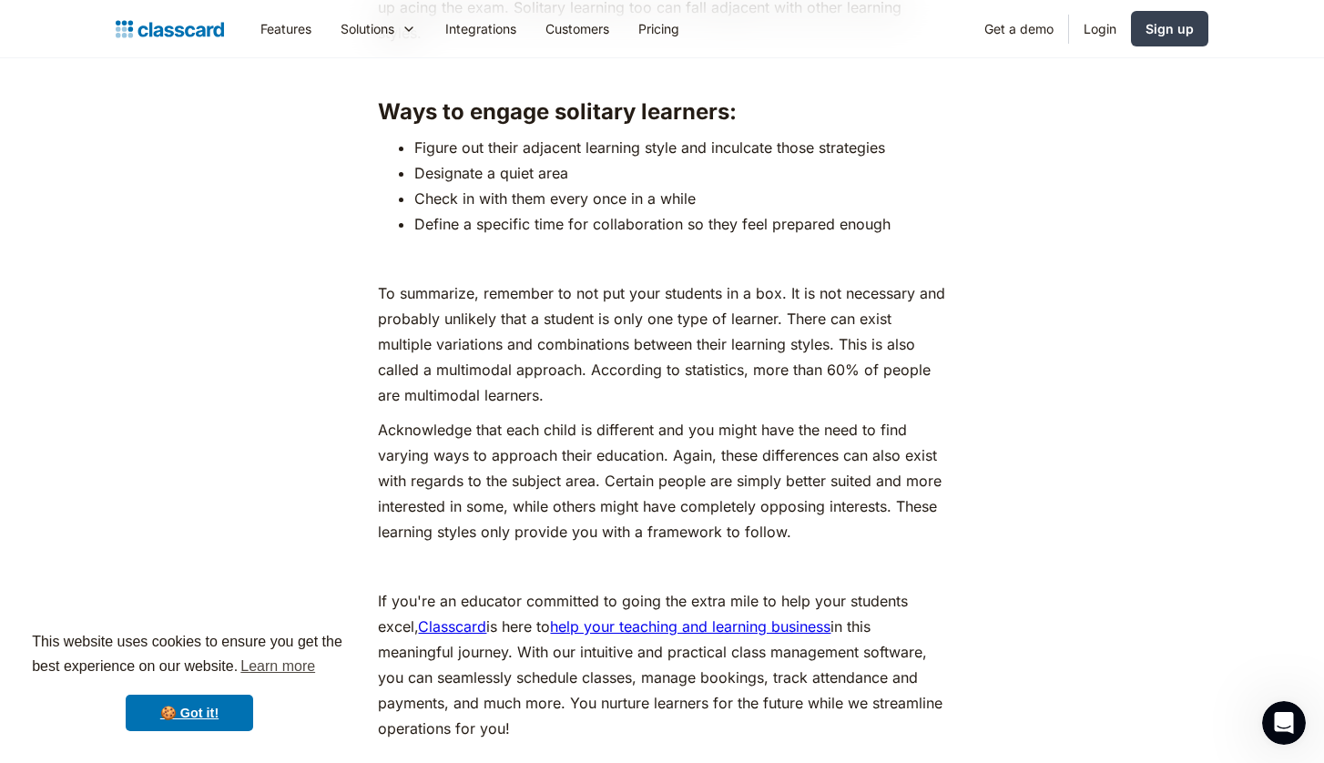
scroll to position [7905, 0]
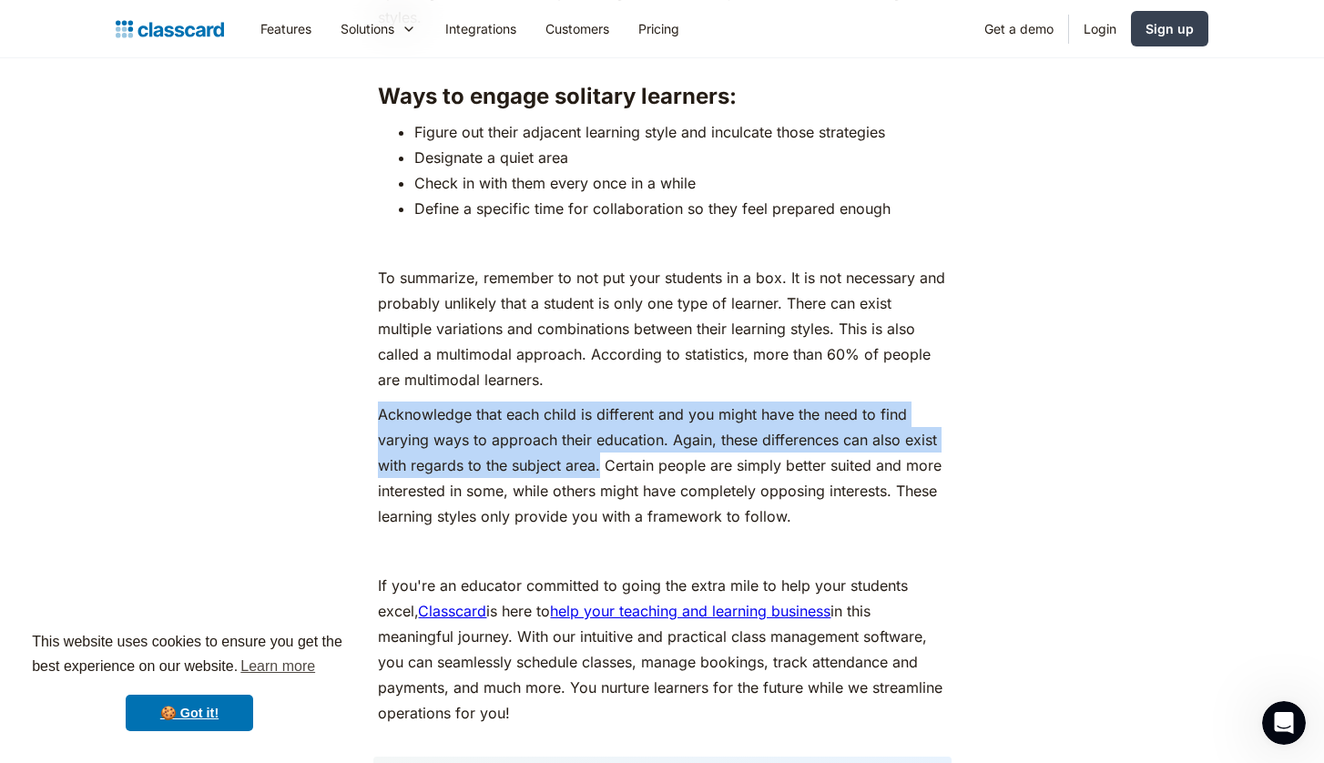
drag, startPoint x: 599, startPoint y: 411, endPoint x: 374, endPoint y: 355, distance: 231.8
click at [652, 402] on p "Acknowledge that each child is different and you might have the need to find va…" at bounding box center [662, 466] width 568 height 128
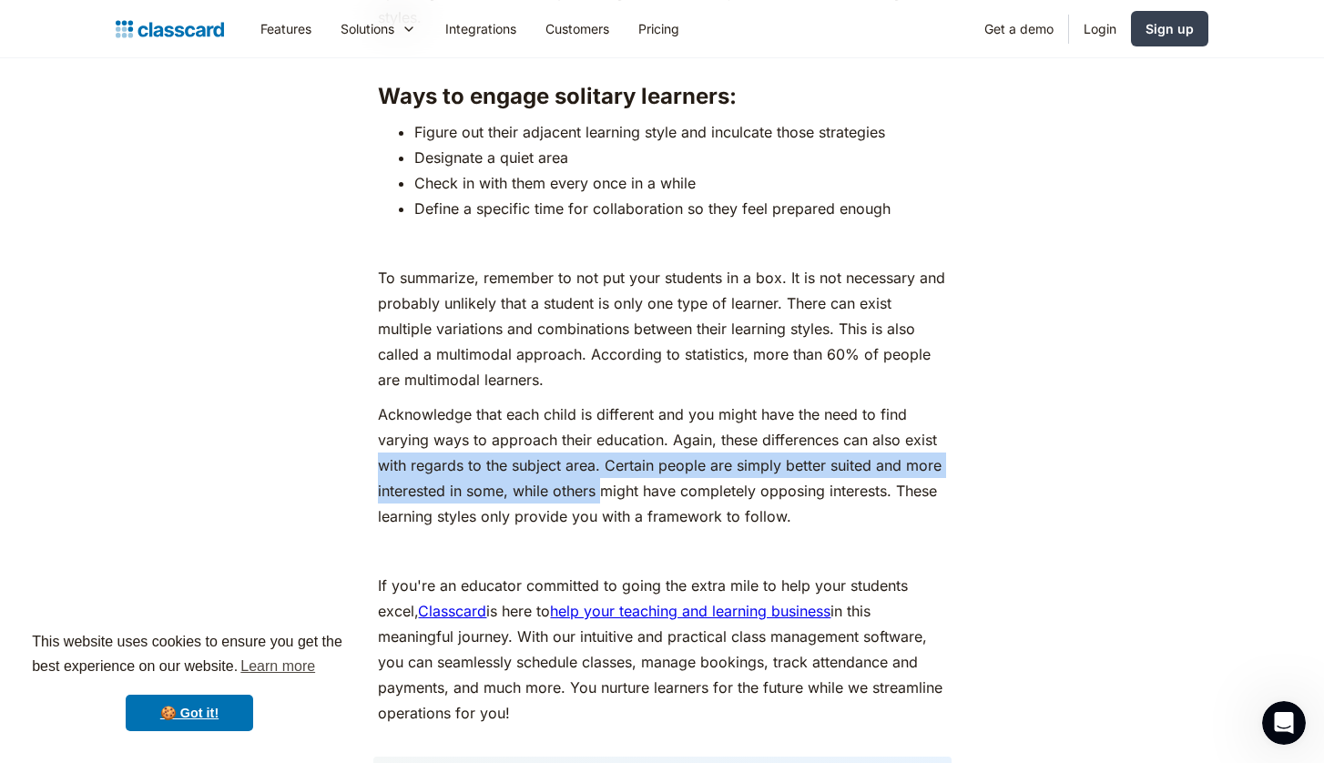
drag, startPoint x: 373, startPoint y: 411, endPoint x: 605, endPoint y: 422, distance: 231.6
click at [605, 422] on p "Acknowledge that each child is different and you might have the need to find va…" at bounding box center [662, 466] width 568 height 128
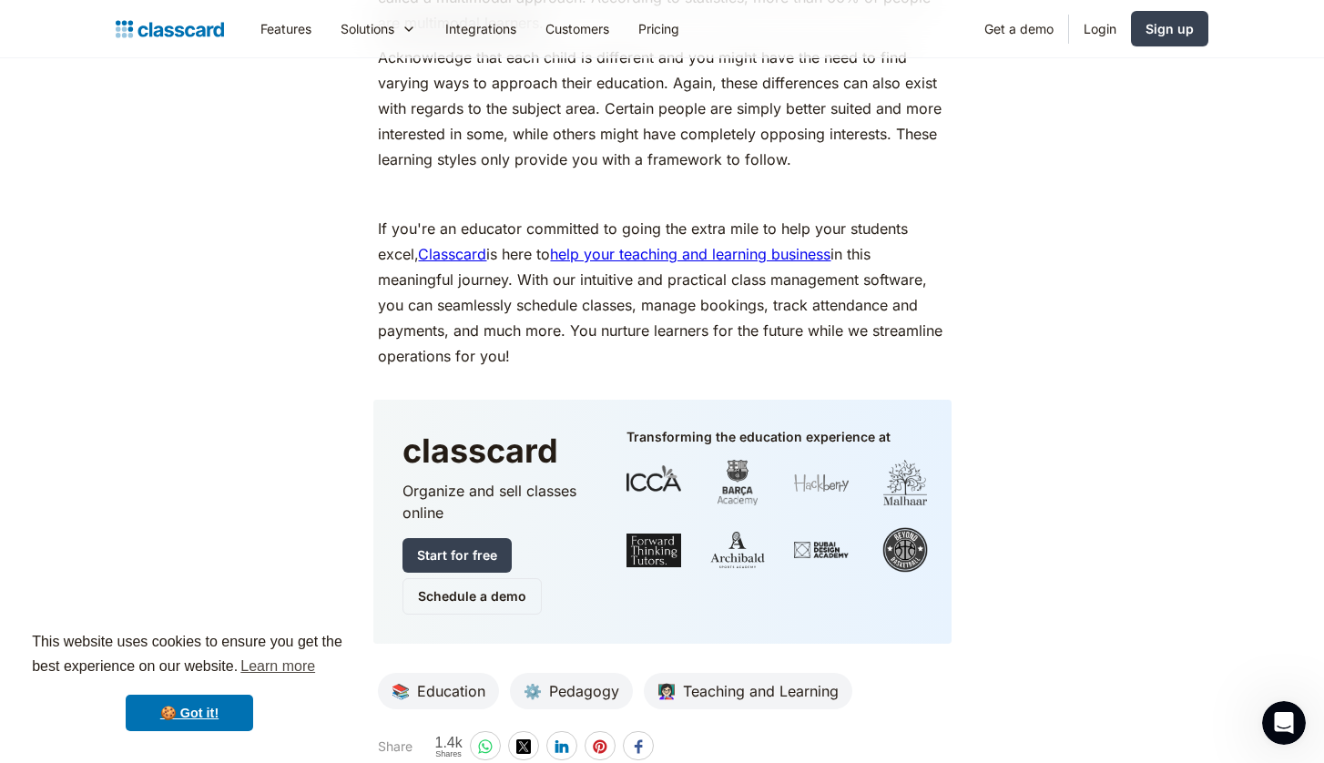
scroll to position [8234, 0]
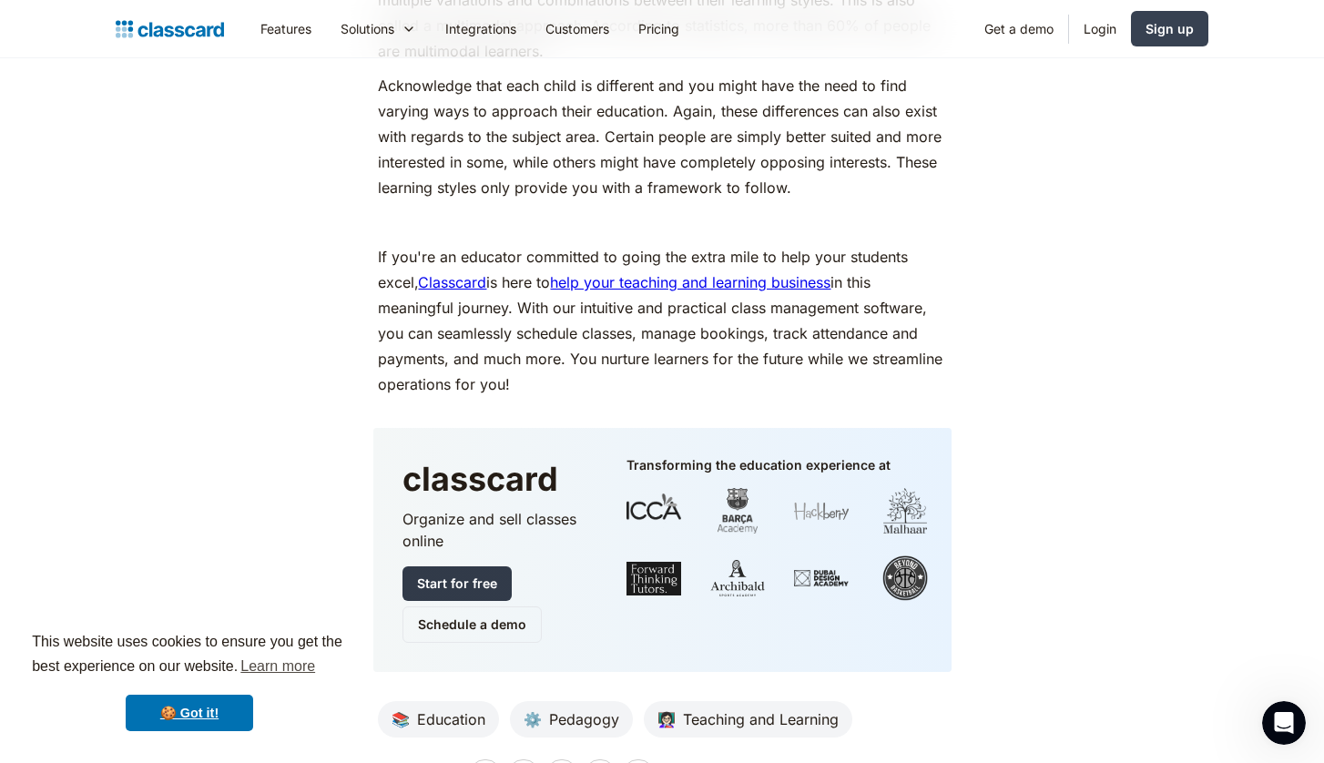
click at [471, 567] on link "Start for free" at bounding box center [457, 584] width 109 height 35
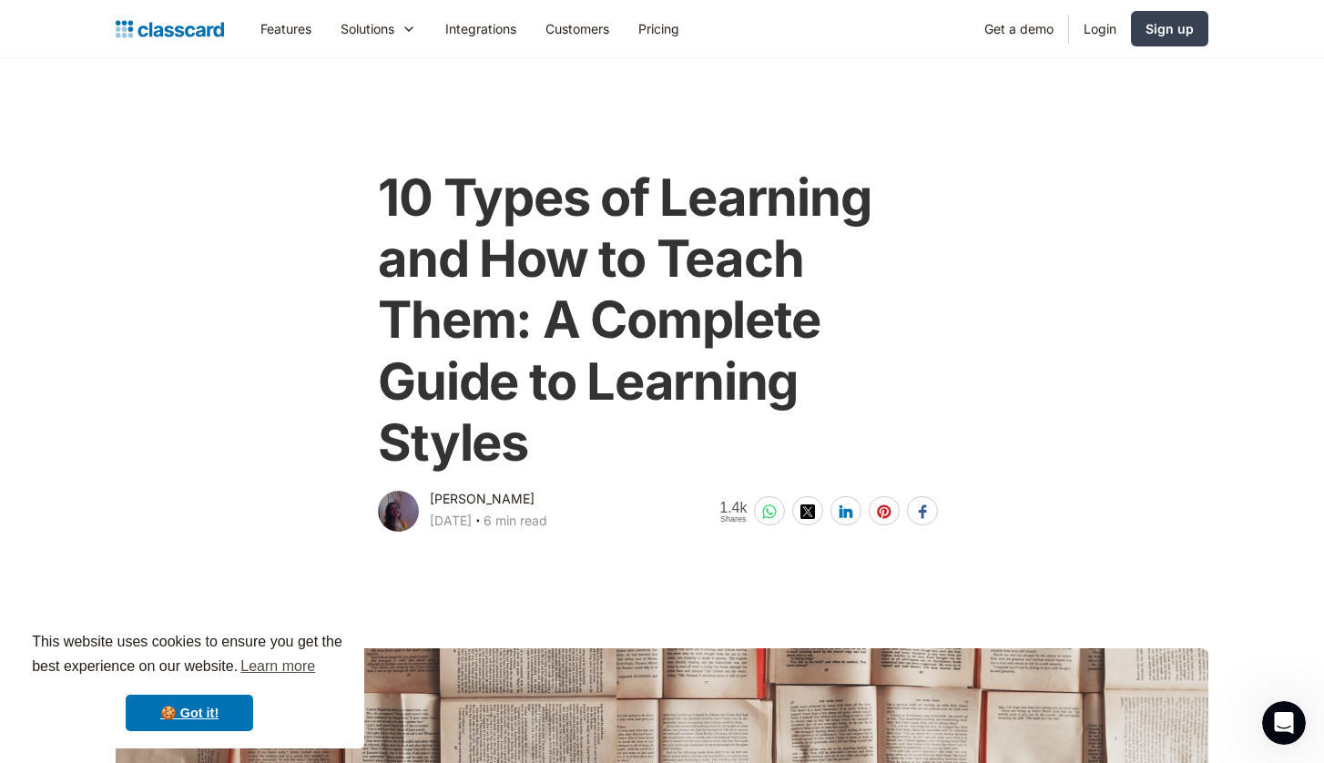
scroll to position [0, 0]
